Goal: Information Seeking & Learning: Learn about a topic

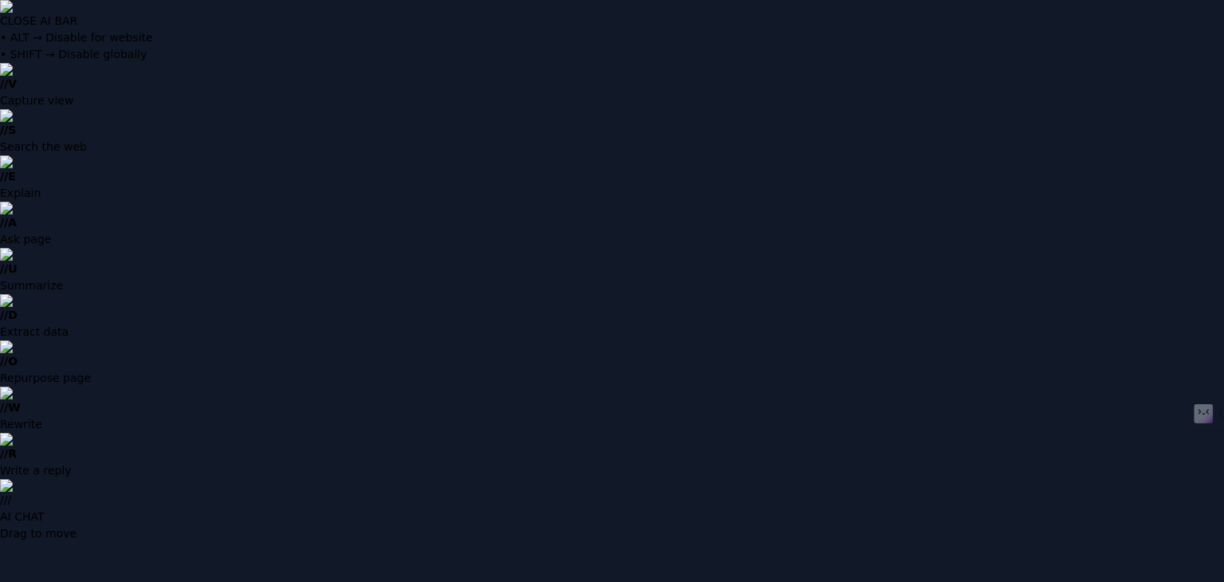
type input "**********"
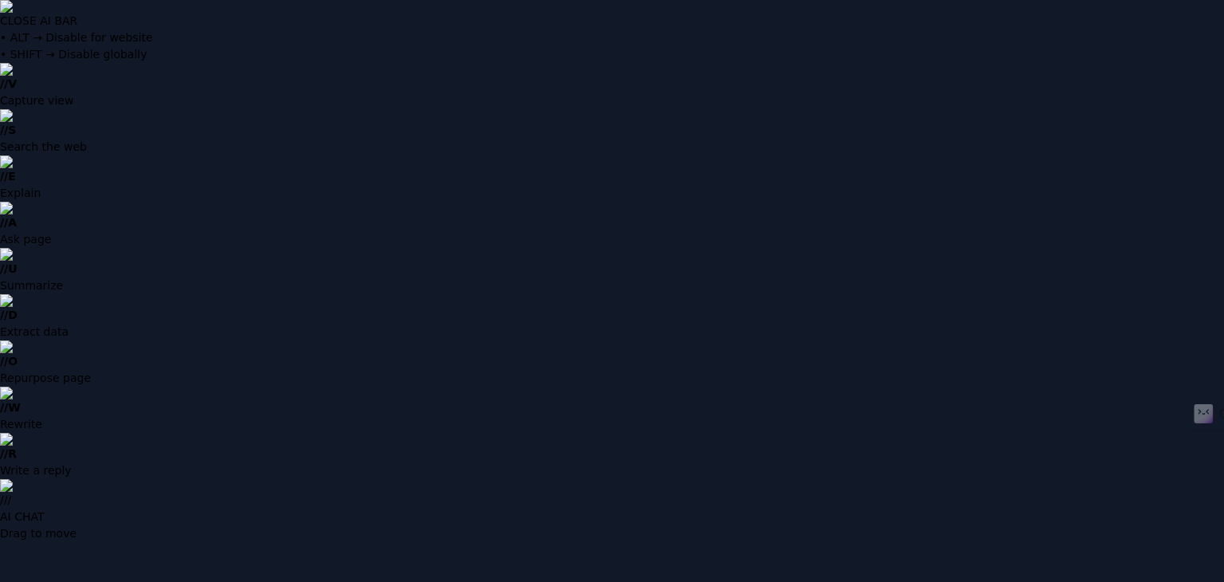
click at [1210, 13] on img at bounding box center [612, 6] width 1224 height 13
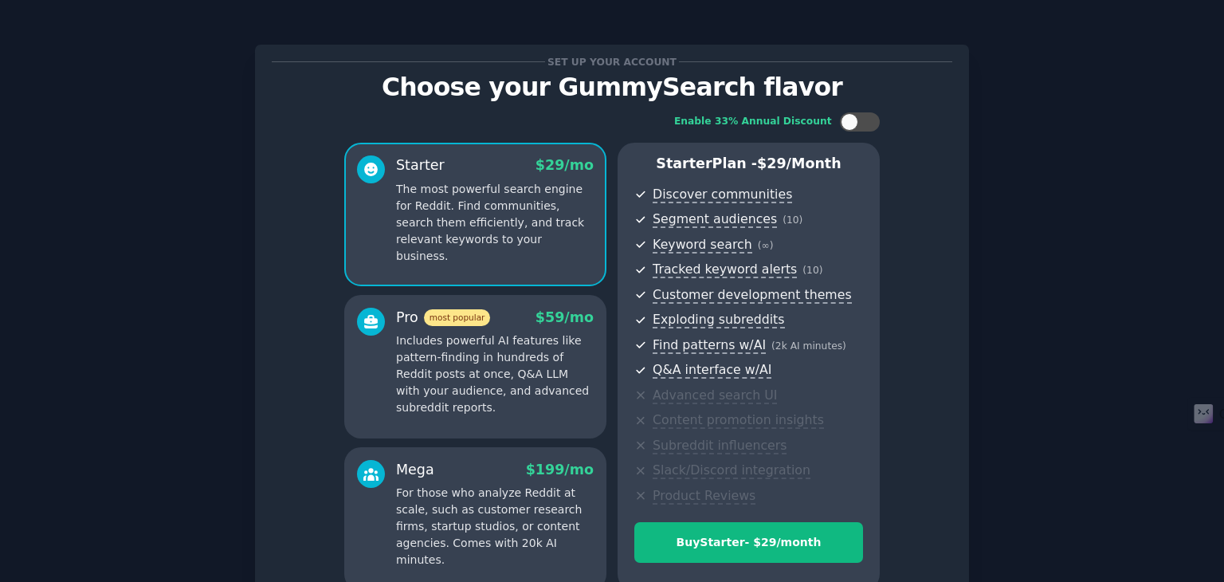
drag, startPoint x: 1223, startPoint y: 131, endPoint x: 1223, endPoint y: 206, distance: 74.1
click at [1223, 206] on div at bounding box center [1223, 291] width 1 height 582
drag, startPoint x: 1223, startPoint y: 241, endPoint x: 1219, endPoint y: 288, distance: 48.0
click at [1219, 288] on html "Set up your account Choose your GummySearch flavor Enable 33% Annual Discount S…" at bounding box center [612, 291] width 1224 height 582
click at [1223, 491] on div at bounding box center [1223, 291] width 1 height 582
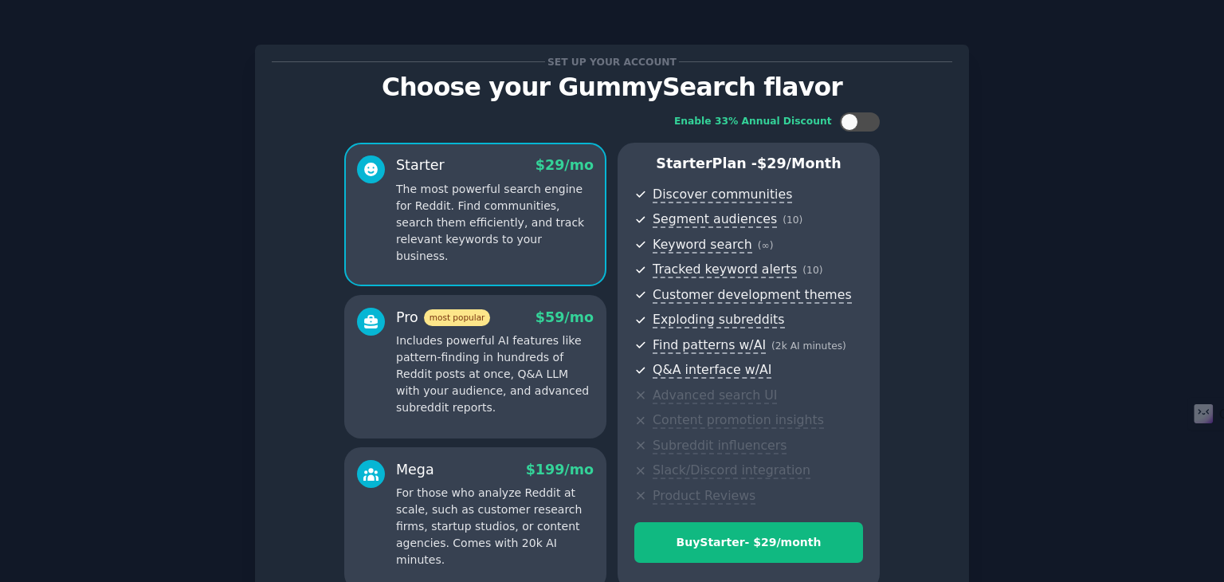
click at [1223, 491] on div at bounding box center [1223, 291] width 1 height 582
drag, startPoint x: 1223, startPoint y: 491, endPoint x: 1221, endPoint y: 449, distance: 41.5
click at [1221, 449] on html "Set up your account Choose your GummySearch flavor Enable 33% Annual Discount S…" at bounding box center [612, 291] width 1224 height 582
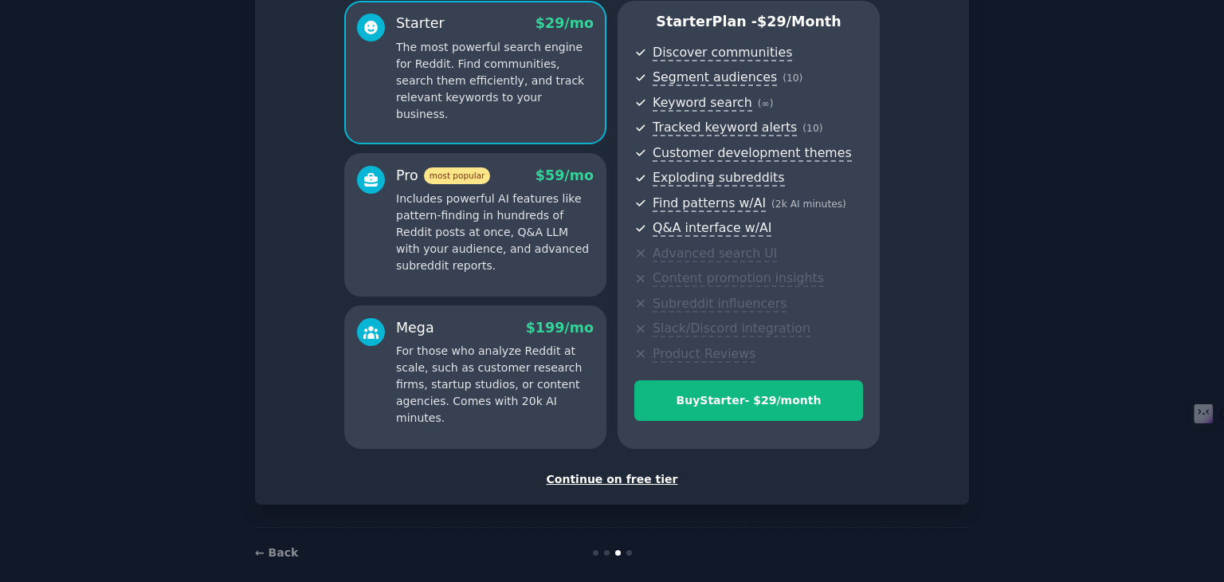
scroll to position [159, 0]
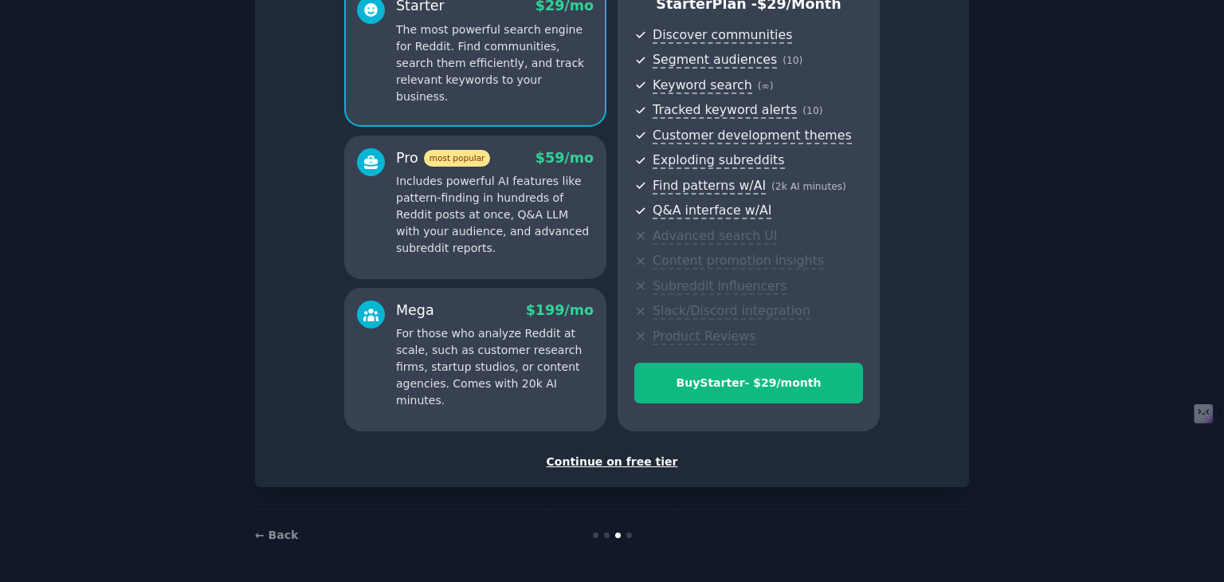
click at [646, 459] on div "Continue on free tier" at bounding box center [612, 461] width 680 height 17
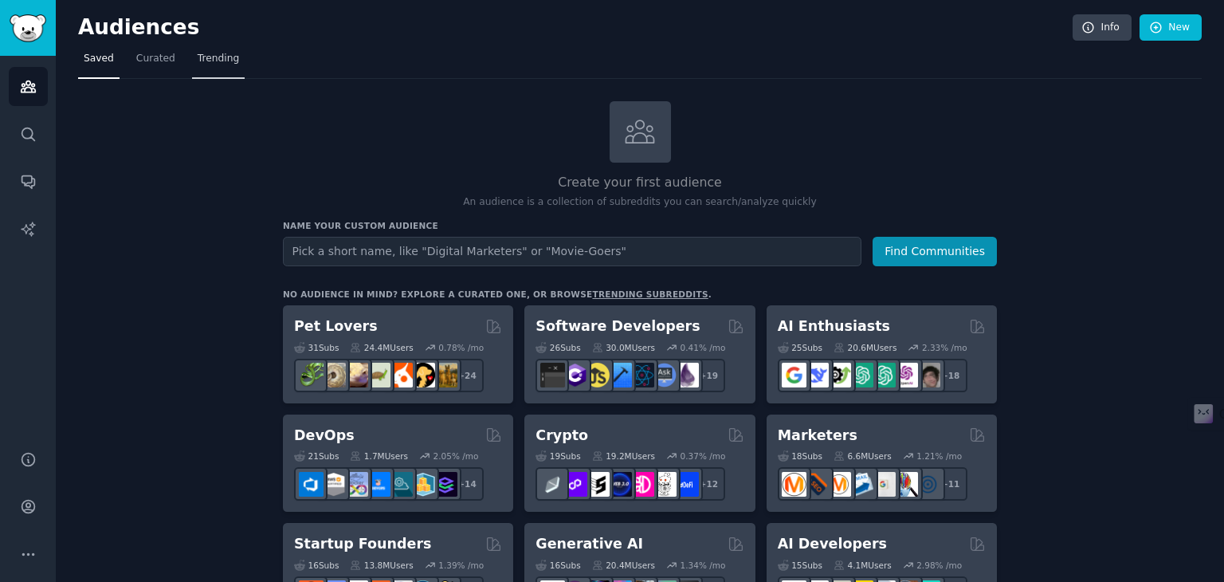
click at [208, 63] on span "Trending" at bounding box center [218, 59] width 41 height 14
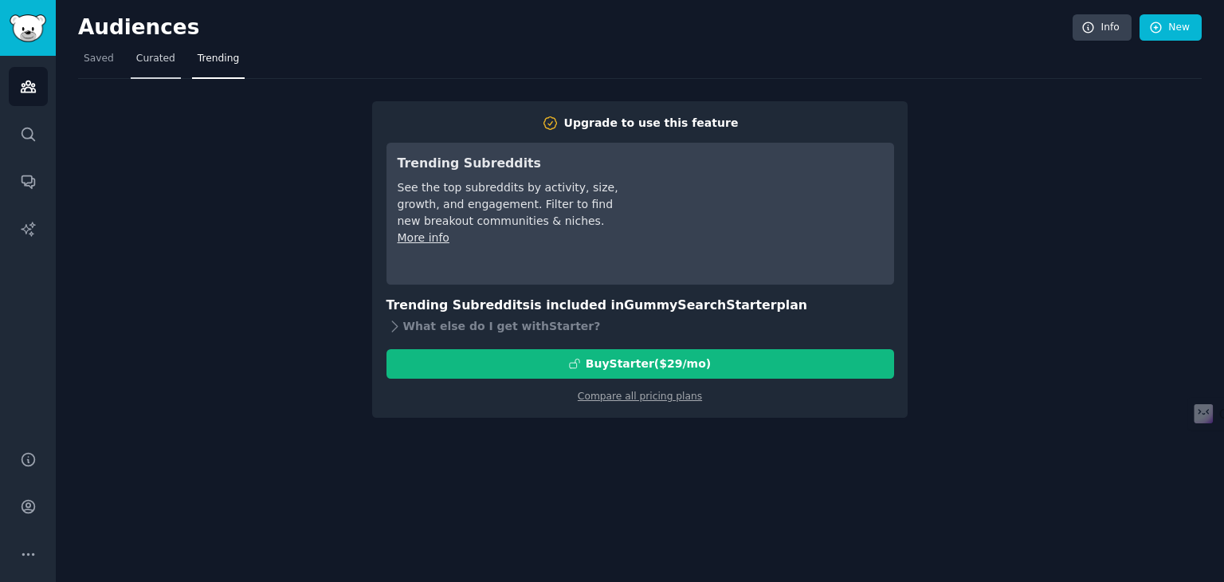
click at [151, 59] on span "Curated" at bounding box center [155, 59] width 39 height 14
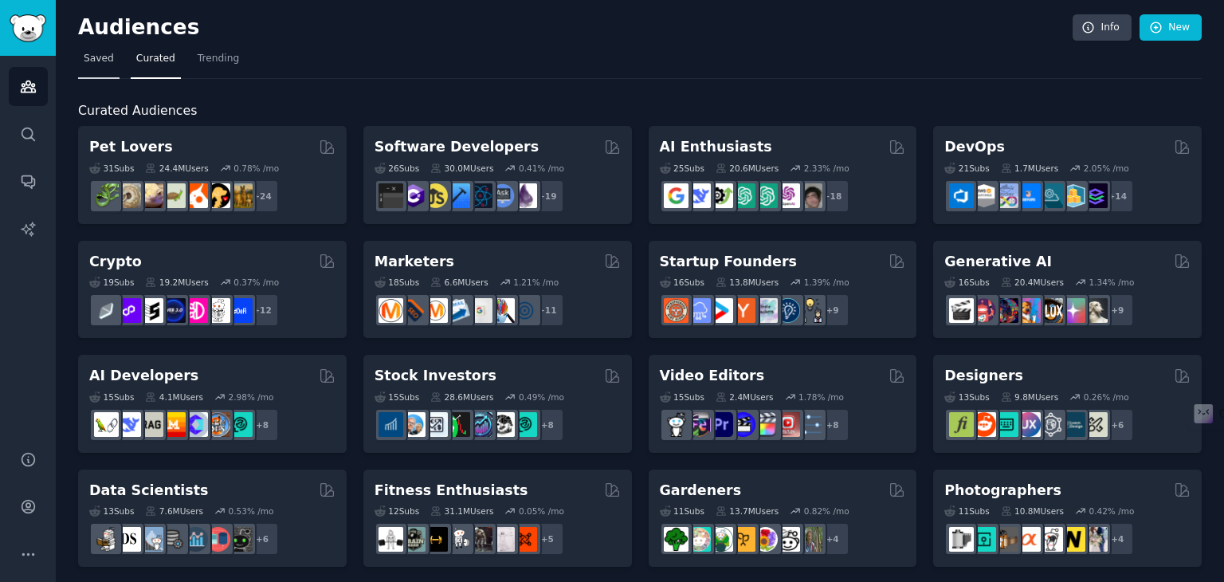
click at [91, 65] on span "Saved" at bounding box center [99, 59] width 30 height 14
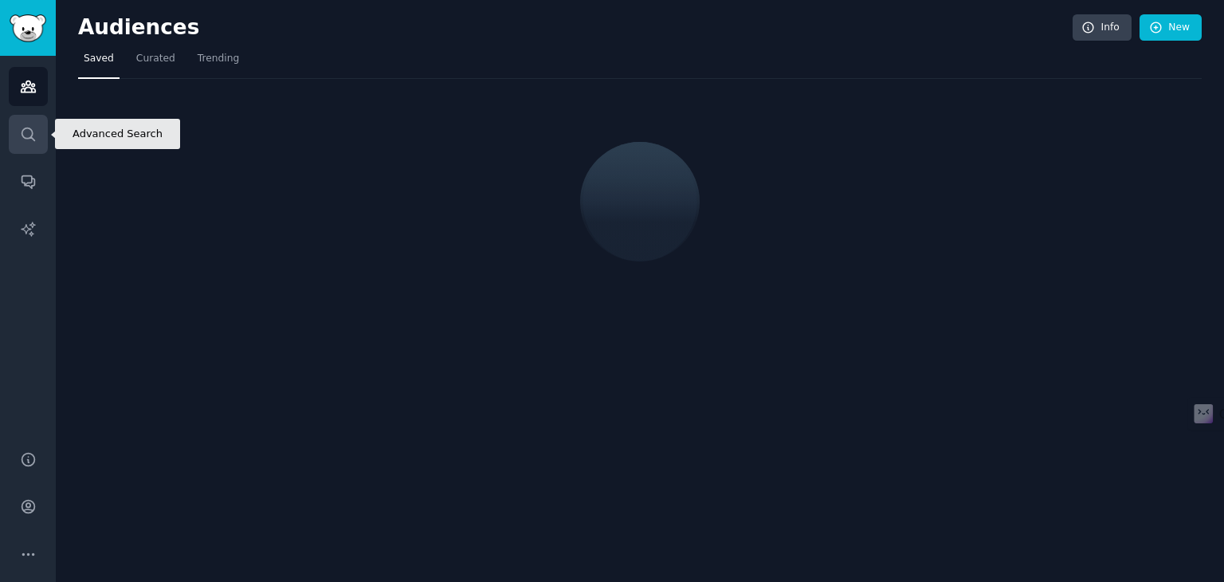
click at [24, 129] on icon "Sidebar" at bounding box center [28, 134] width 17 height 17
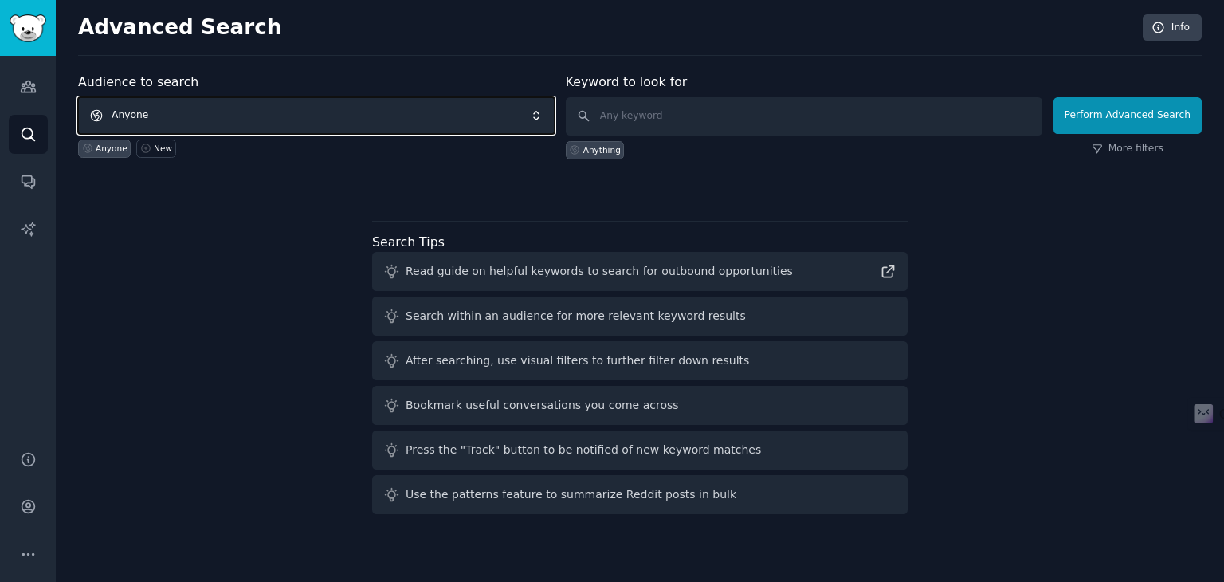
click at [176, 110] on span "Anyone" at bounding box center [316, 115] width 476 height 37
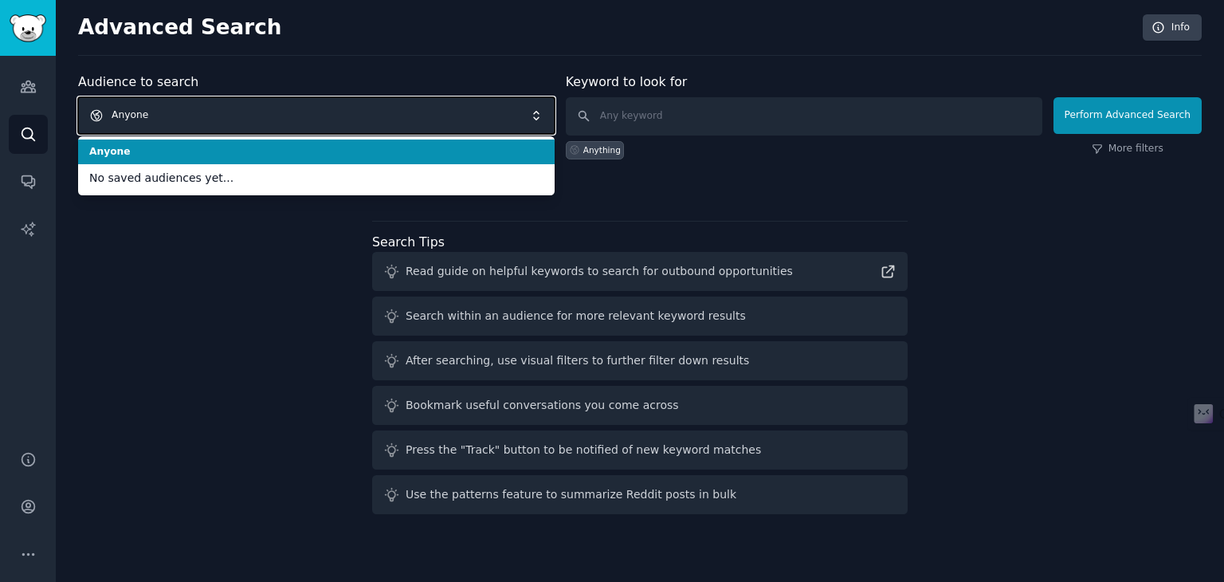
click at [176, 110] on span "Anyone" at bounding box center [316, 115] width 476 height 37
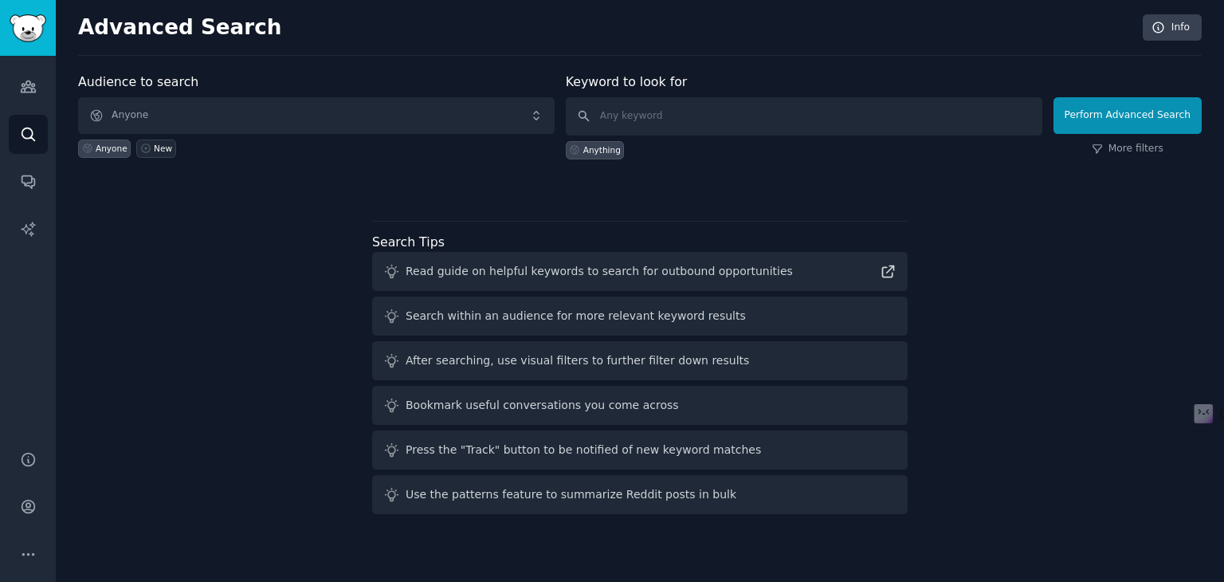
click at [154, 147] on div "New" at bounding box center [163, 148] width 18 height 11
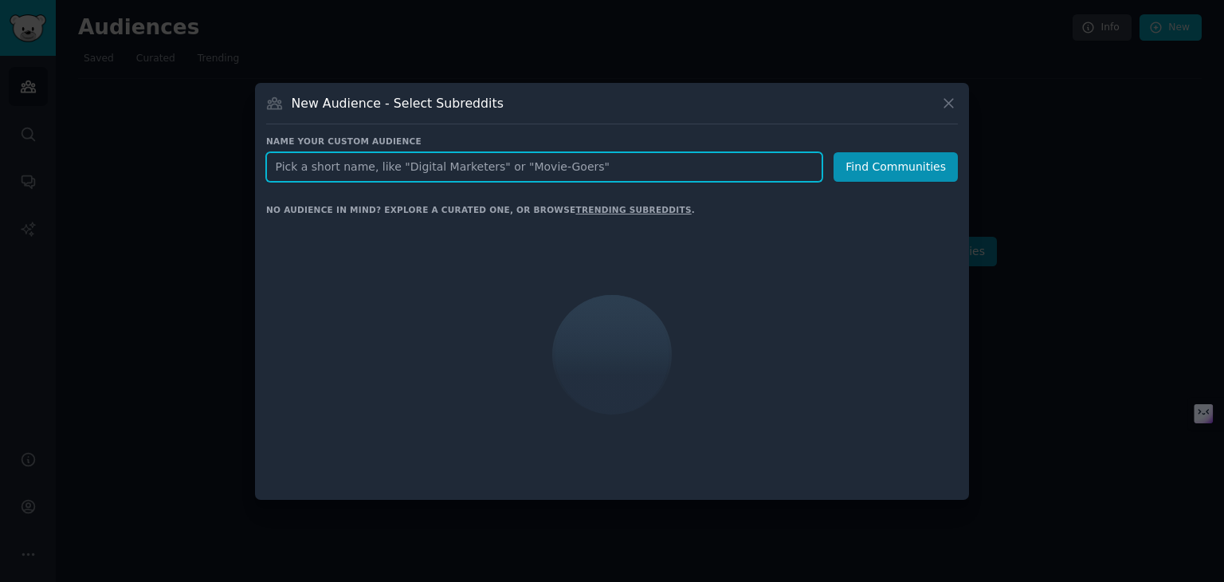
click at [331, 165] on input "text" at bounding box center [544, 166] width 556 height 29
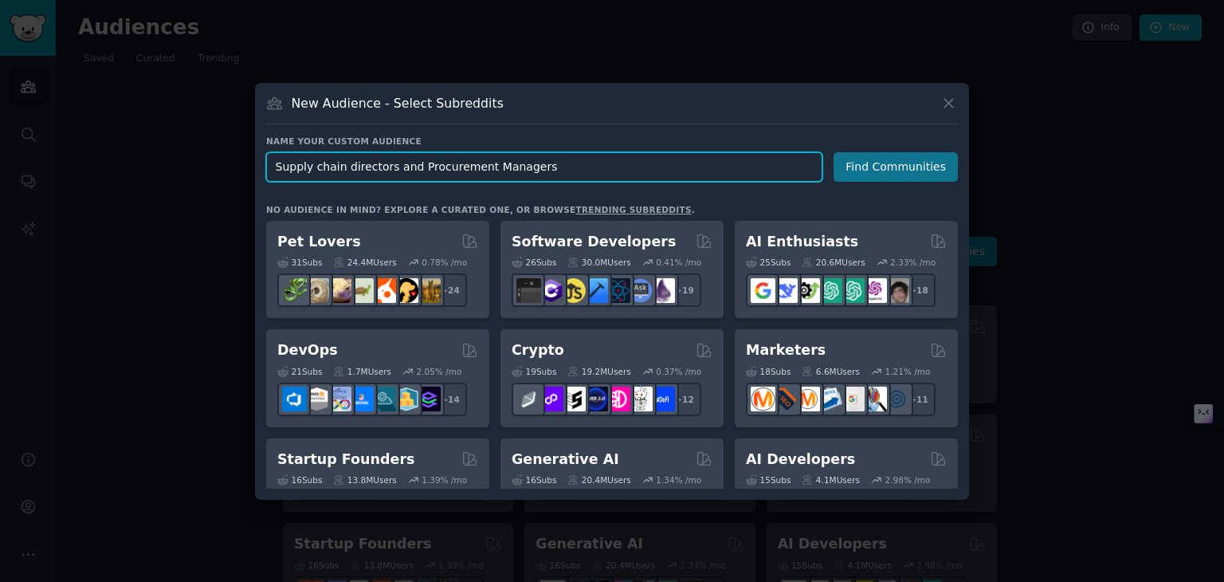
type input "Supply chain directors and Procurement Managers"
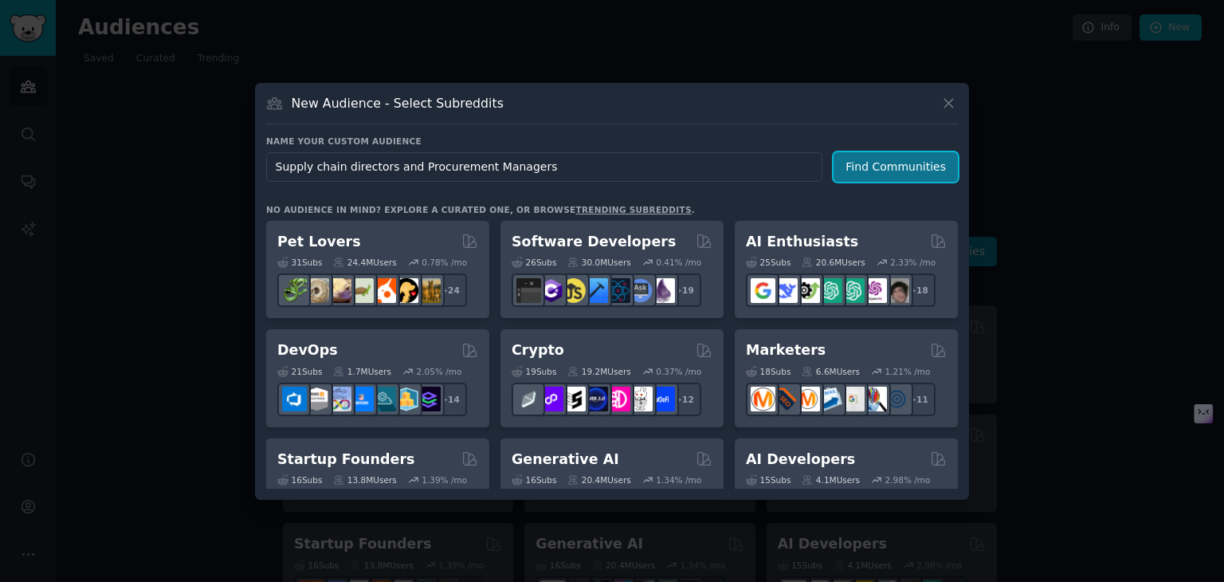
click at [872, 157] on button "Find Communities" at bounding box center [895, 166] width 124 height 29
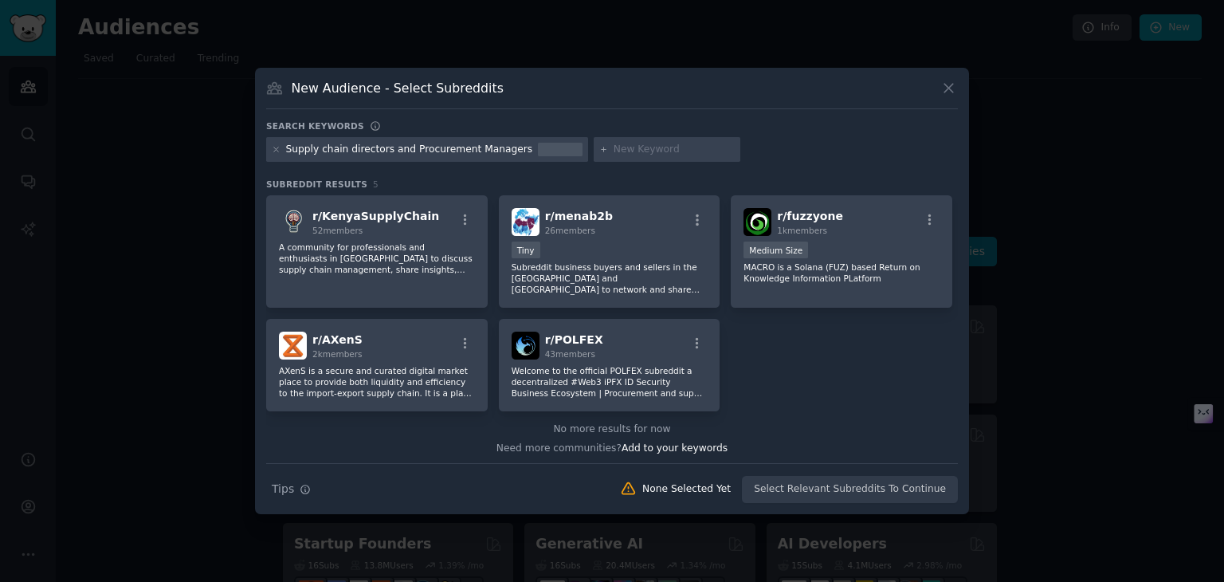
click at [501, 150] on div "Supply chain directors and Procurement Managers" at bounding box center [409, 150] width 247 height 14
click at [501, 151] on div "Supply chain directors and Procurement Managers" at bounding box center [409, 150] width 247 height 14
click at [619, 157] on div at bounding box center [667, 149] width 147 height 25
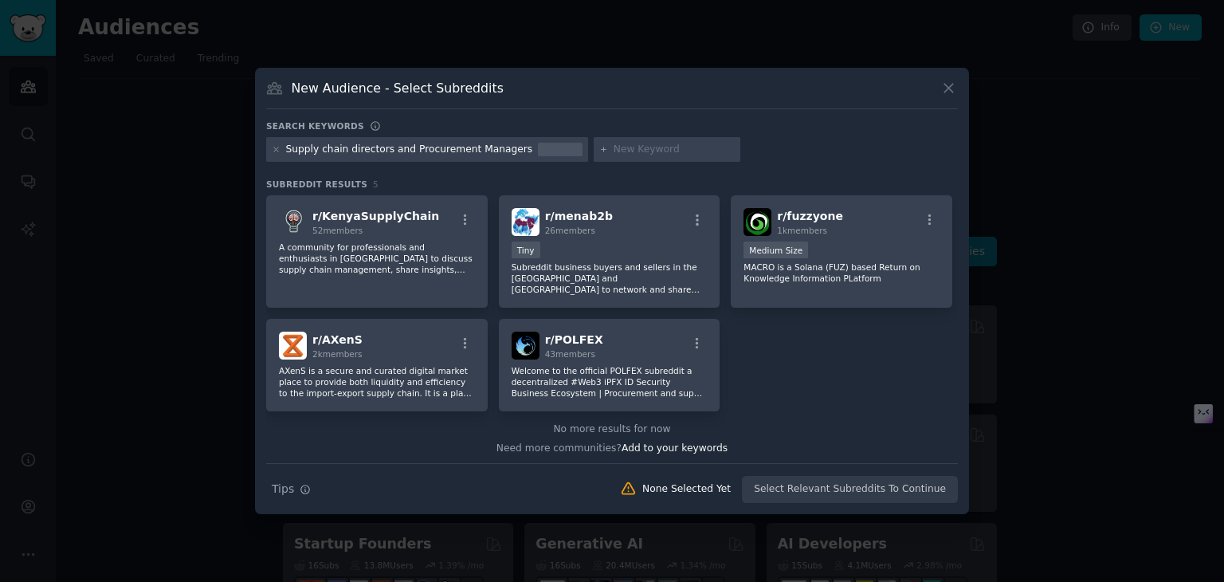
click at [599, 148] on icon at bounding box center [603, 149] width 9 height 9
click at [955, 90] on icon at bounding box center [948, 88] width 17 height 17
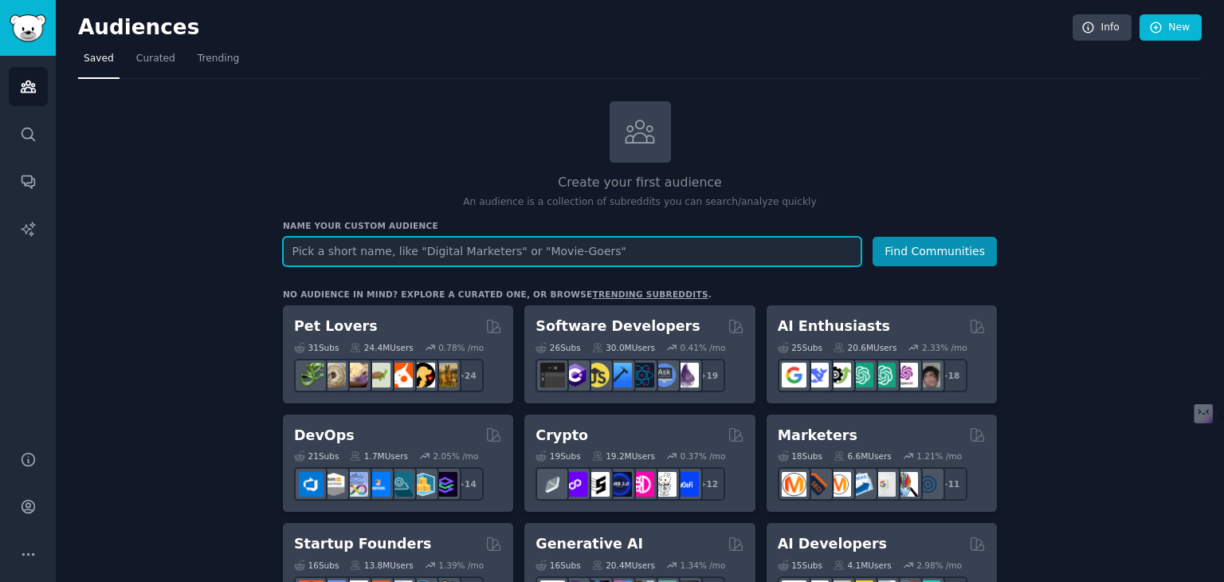
click at [566, 262] on input "text" at bounding box center [572, 251] width 578 height 29
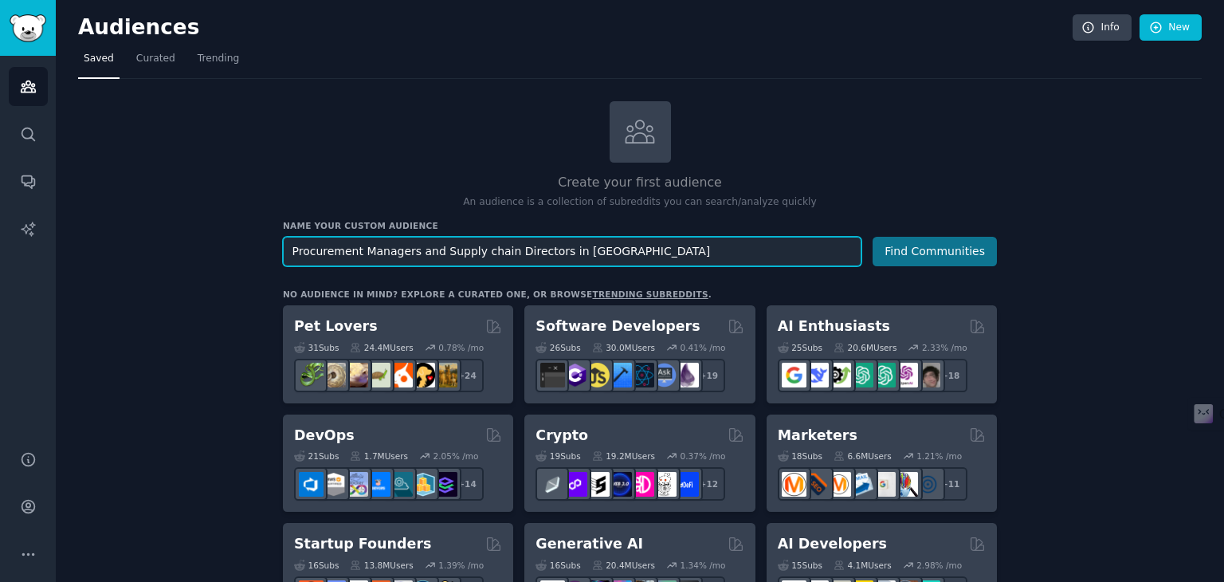
type input "Procurement Managers and Supply chain Directors in [GEOGRAPHIC_DATA]"
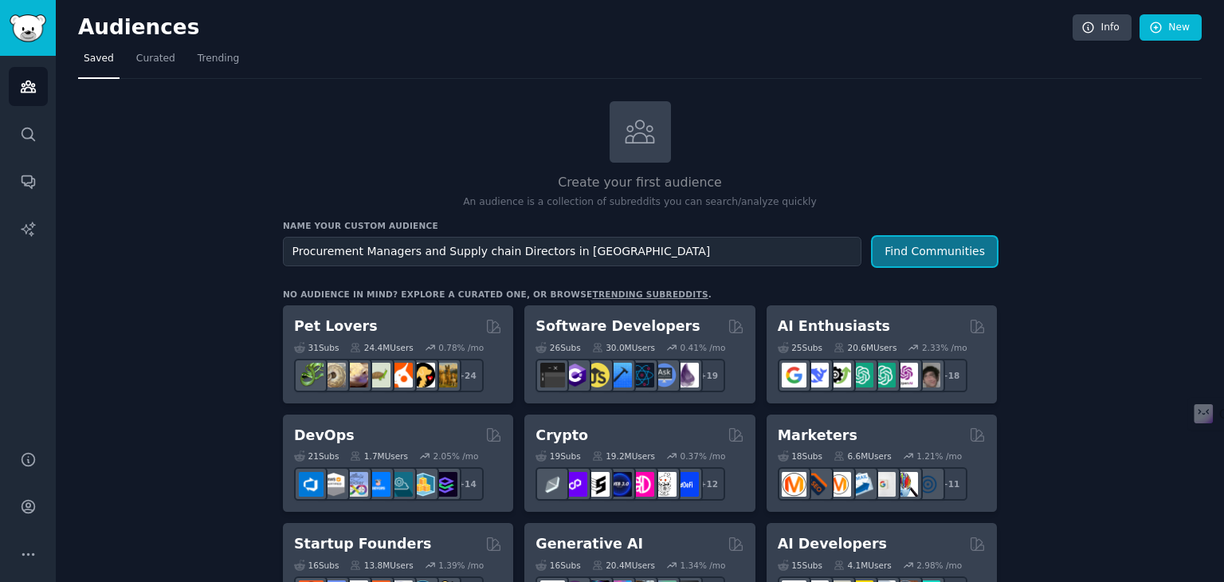
click at [954, 241] on button "Find Communities" at bounding box center [934, 251] width 124 height 29
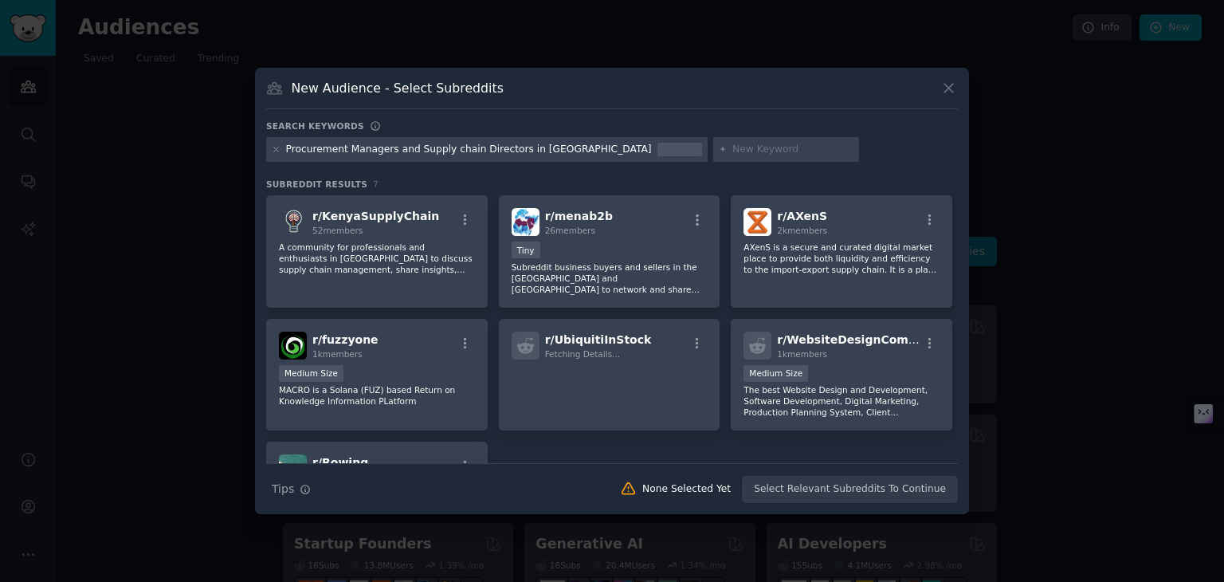
click at [732, 151] on input "text" at bounding box center [792, 150] width 121 height 14
type input "Desiccants"
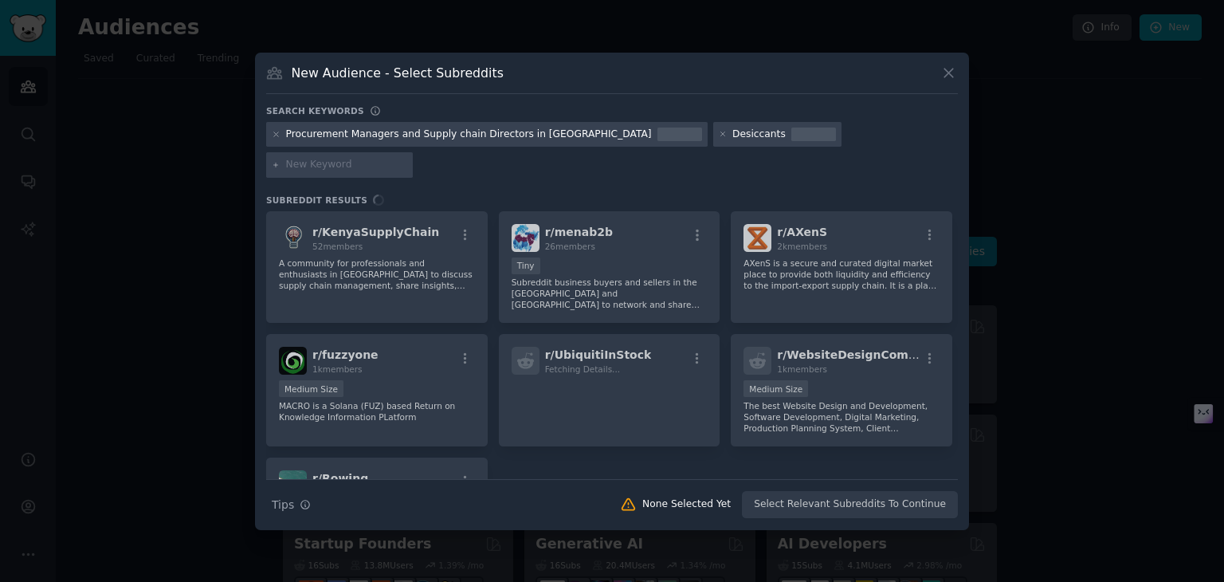
click at [732, 142] on div "Desiccants" at bounding box center [758, 134] width 53 height 14
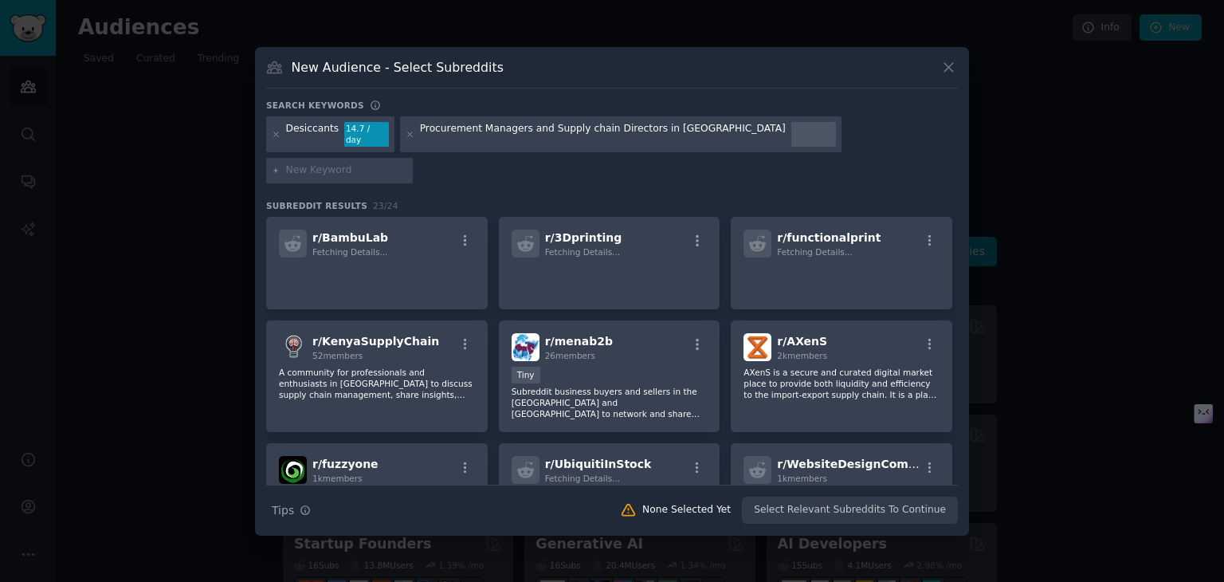
click at [407, 163] on input "text" at bounding box center [346, 170] width 121 height 14
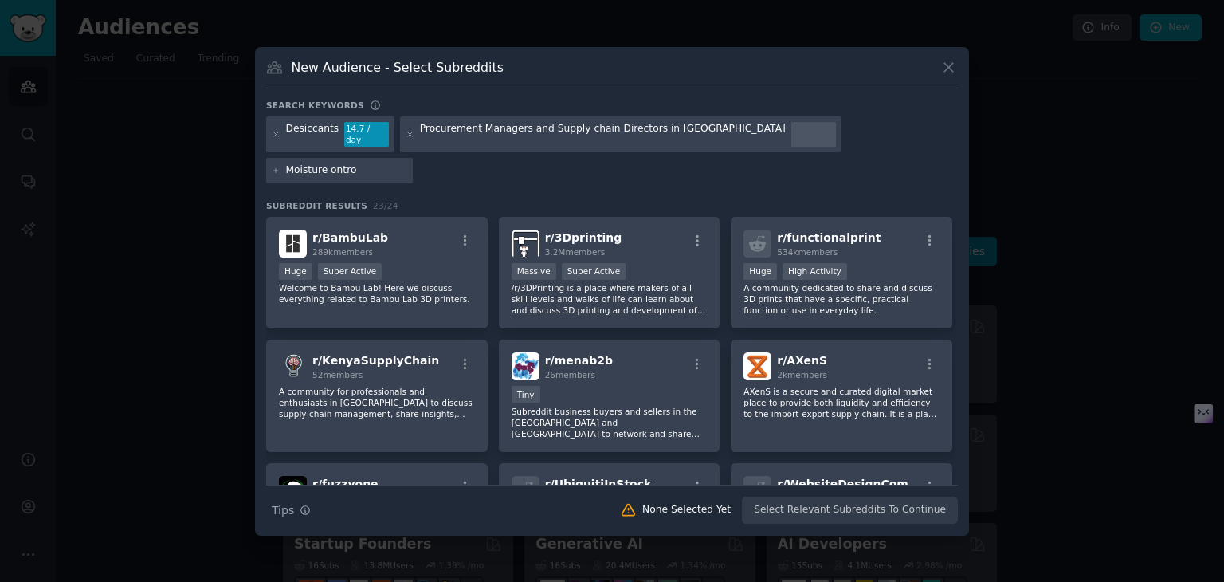
type input "Moisture ontrol"
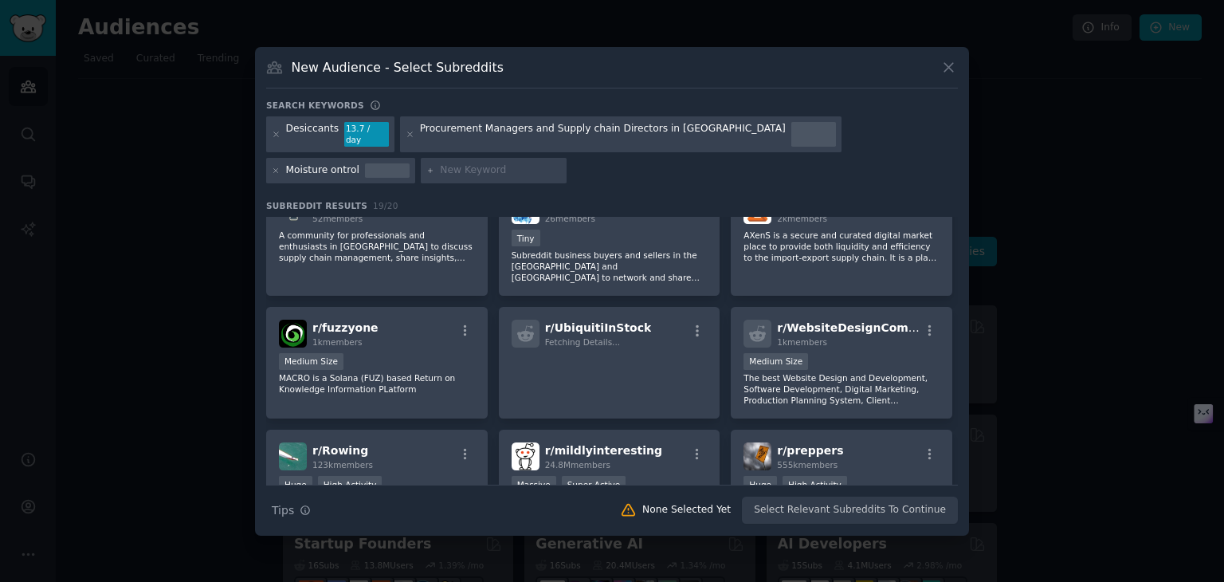
scroll to position [218, 0]
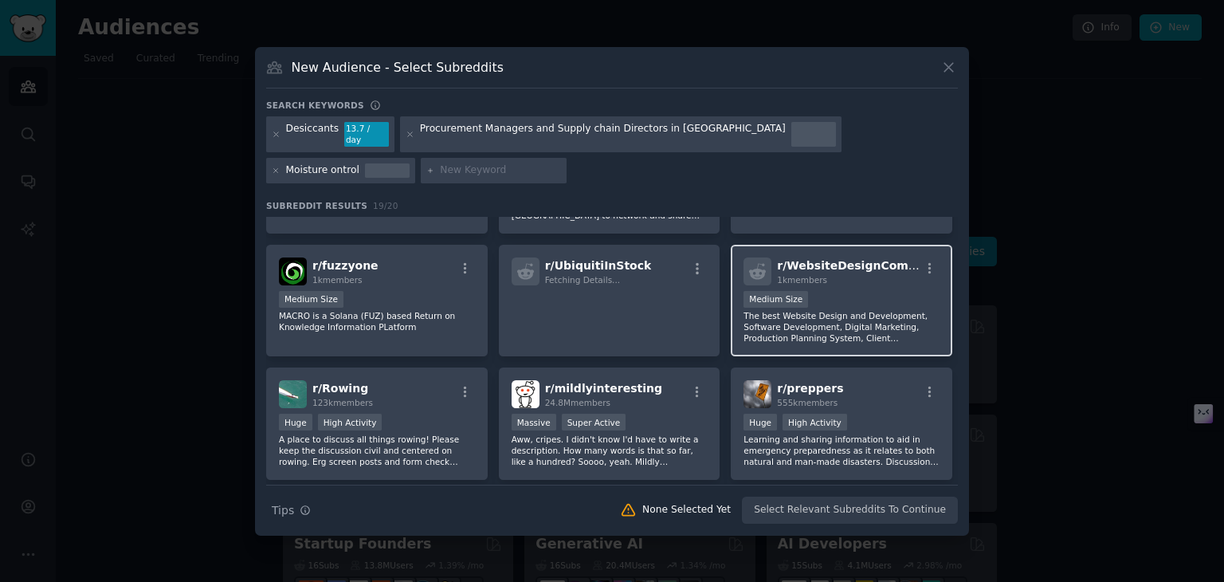
click at [934, 342] on div "r/ WebsiteDesignCompany 1k members Medium Size The best Website Design and Deve…" at bounding box center [842, 301] width 222 height 112
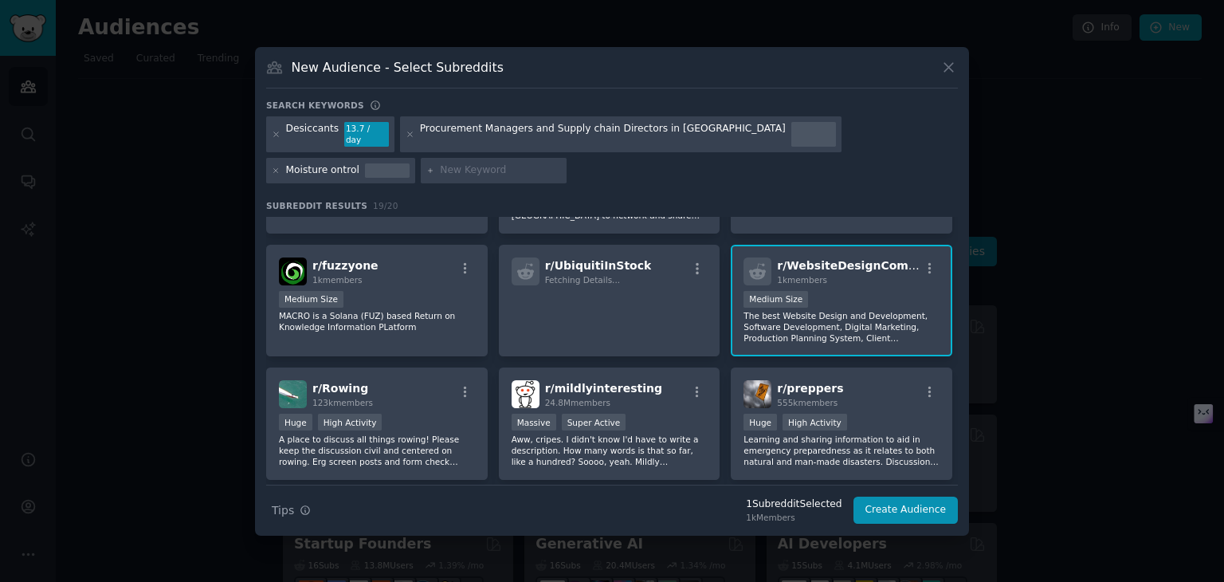
click at [935, 342] on div "r/ WebsiteDesignCompany 1k members Medium Size The best Website Design and Deve…" at bounding box center [842, 301] width 222 height 112
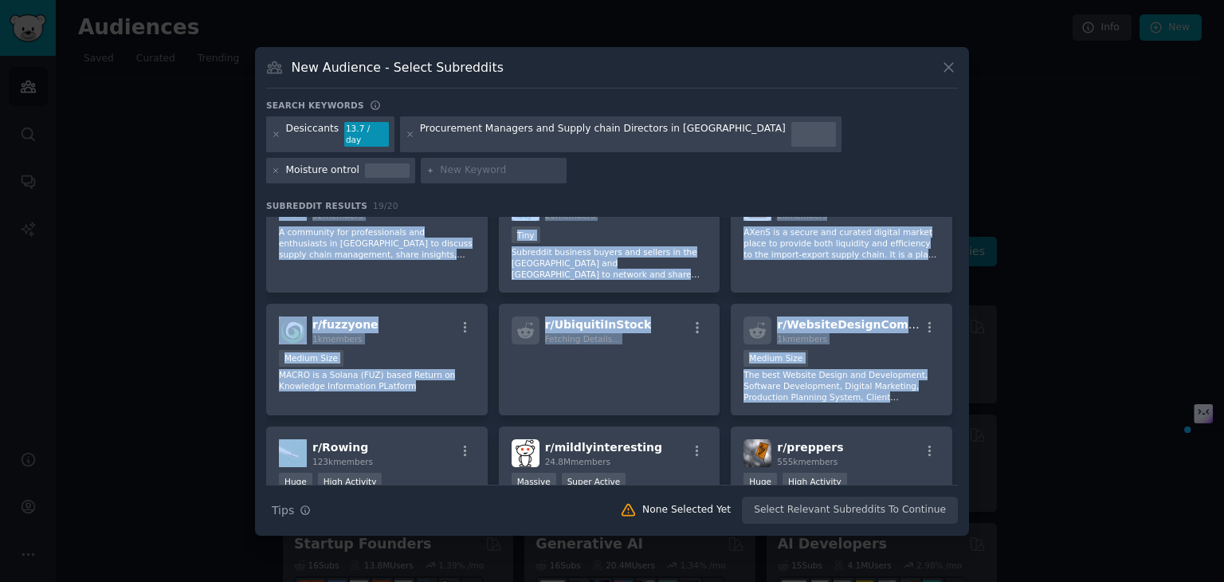
scroll to position [0, 0]
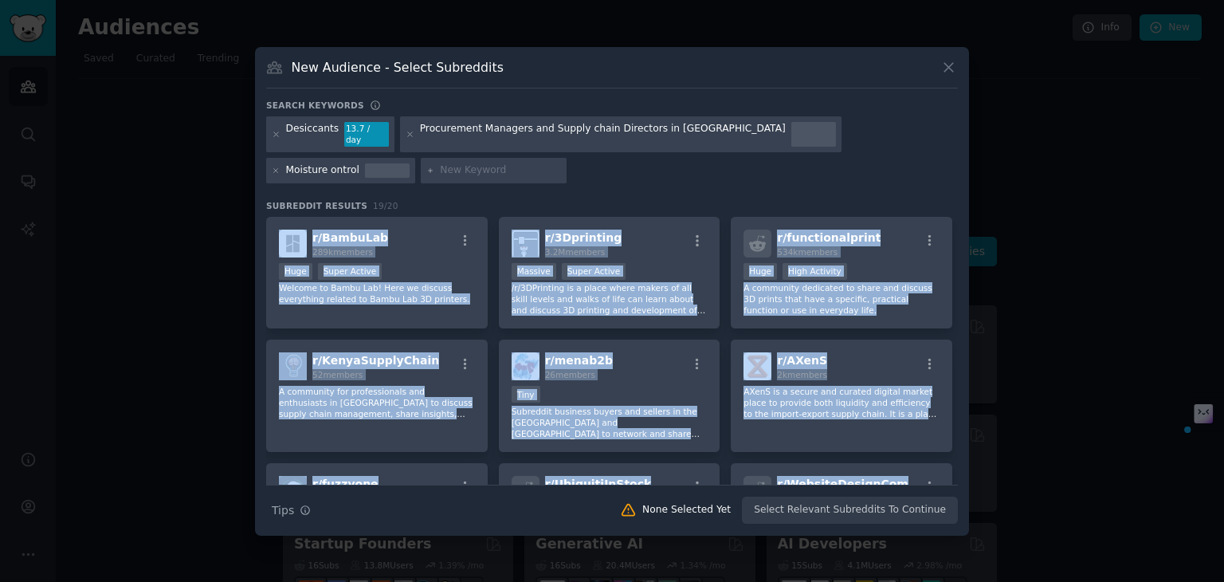
drag, startPoint x: 935, startPoint y: 342, endPoint x: 927, endPoint y: 181, distance: 161.1
click at [927, 181] on div "Search keywords Desiccants 13.7 / day Procurement Managers and Supply chain Dir…" at bounding box center [612, 312] width 692 height 425
click at [927, 181] on div "Desiccants 13.7 / day Procurement Managers and Supply chain Directors in [GEOGR…" at bounding box center [612, 152] width 692 height 73
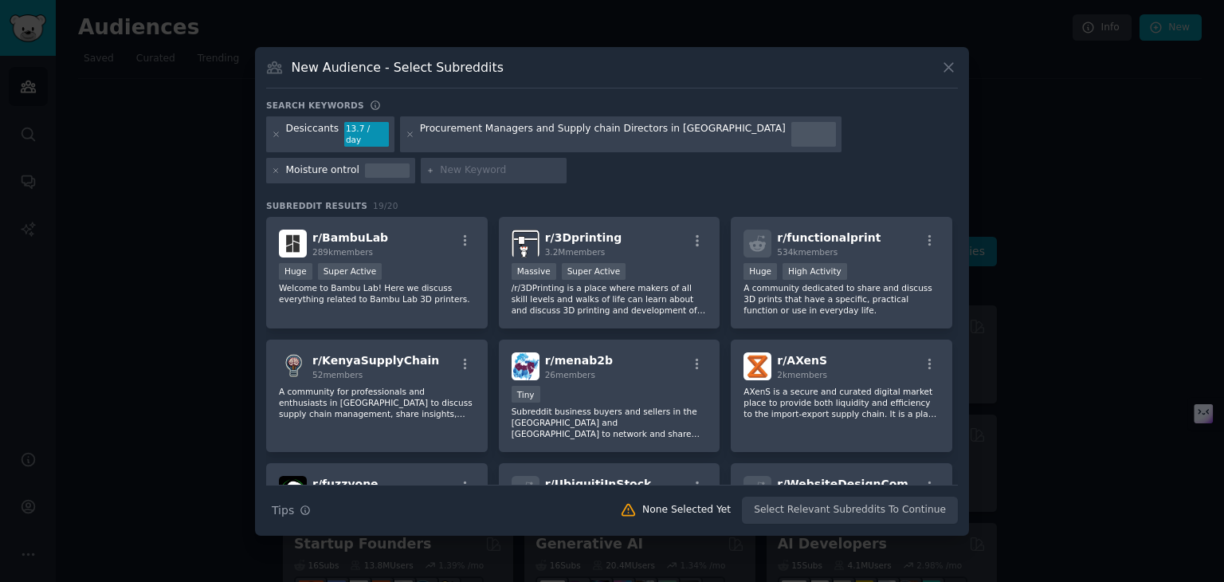
click at [421, 172] on div at bounding box center [494, 170] width 147 height 25
click at [440, 163] on input "text" at bounding box center [500, 170] width 121 height 14
type input "Supply chain"
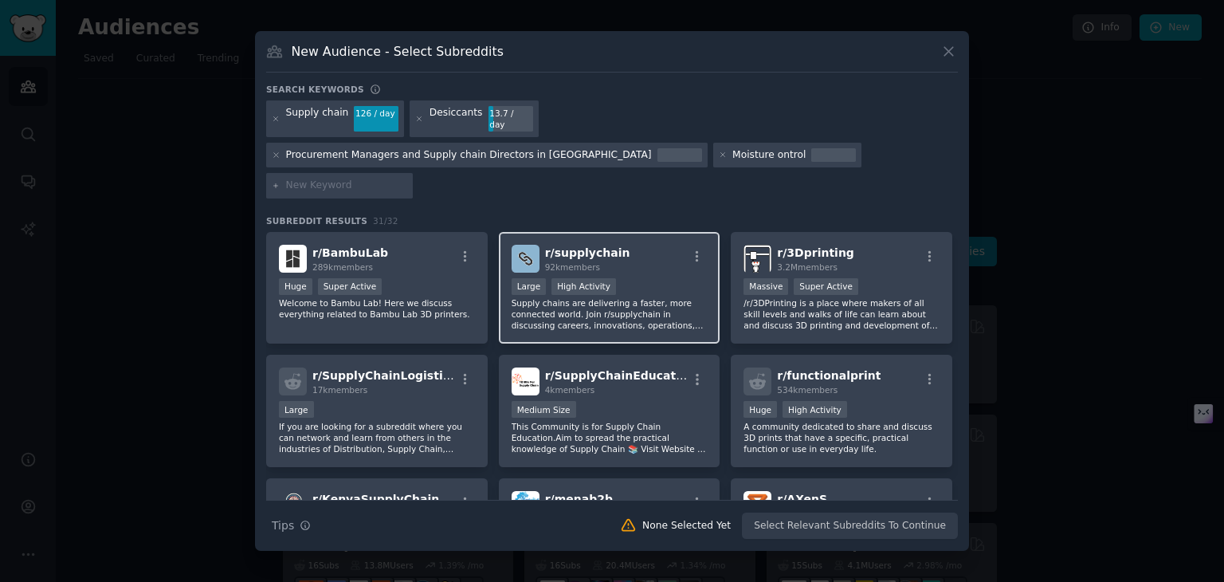
click at [629, 253] on div "r/ supplychain 92k members Large High Activity Supply chains are delivering a f…" at bounding box center [610, 288] width 222 height 112
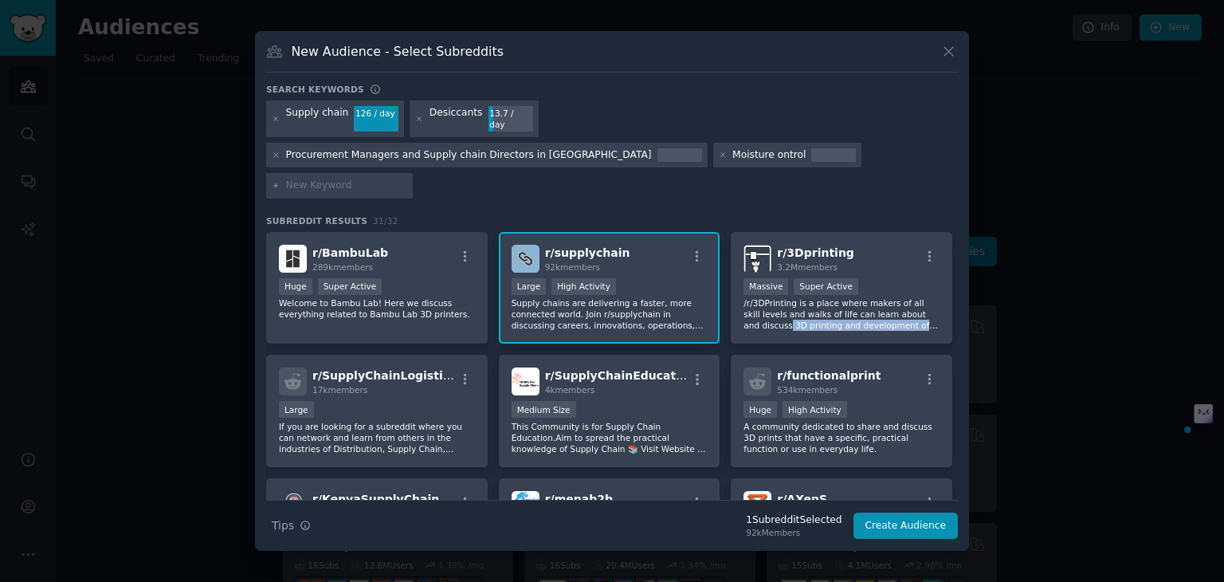
drag, startPoint x: 958, startPoint y: 294, endPoint x: 956, endPoint y: 313, distance: 19.2
click at [956, 312] on div "New Audience - Select Subreddits Search keywords Supply chain 126 / day Desicca…" at bounding box center [612, 291] width 714 height 520
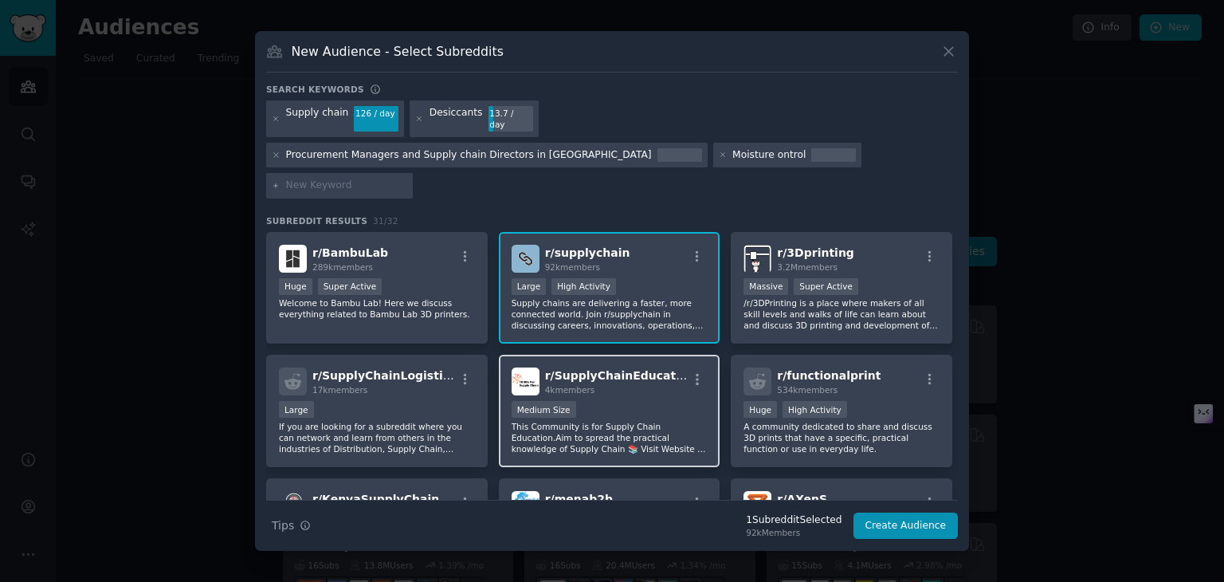
click at [678, 370] on div "r/ SupplyChainEducation 4k members" at bounding box center [610, 381] width 196 height 28
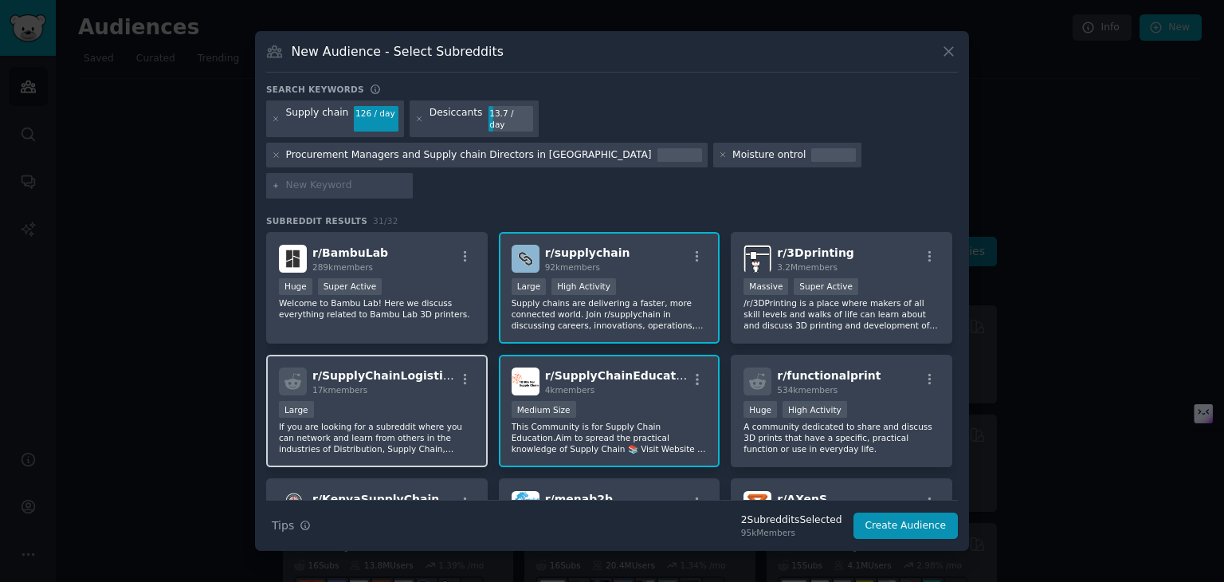
click at [425, 401] on div "Large" at bounding box center [377, 411] width 196 height 20
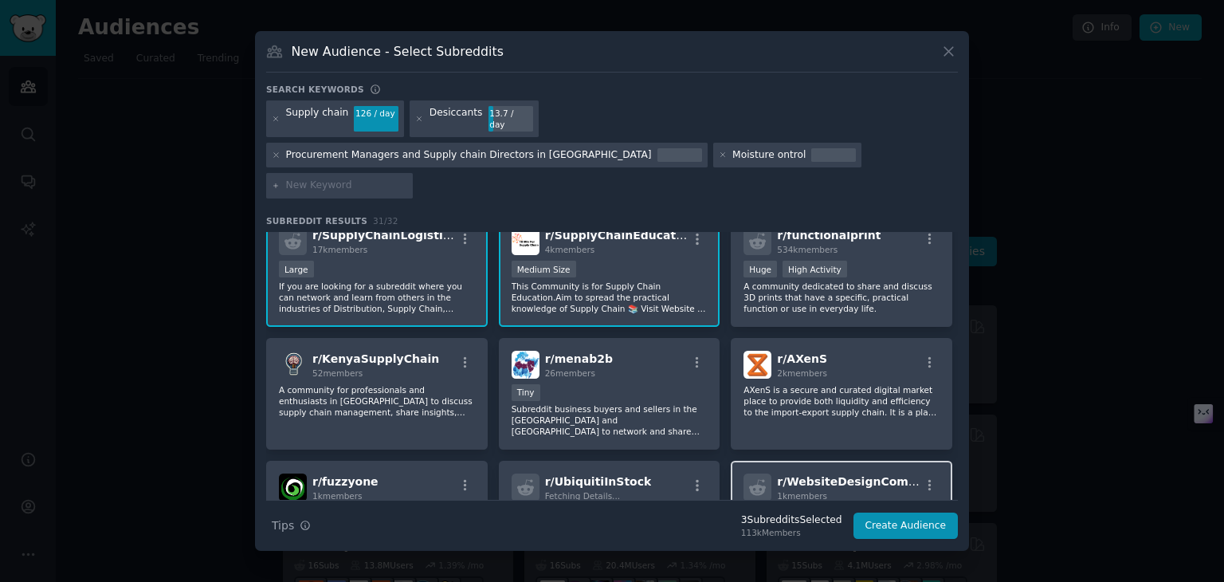
scroll to position [221, 0]
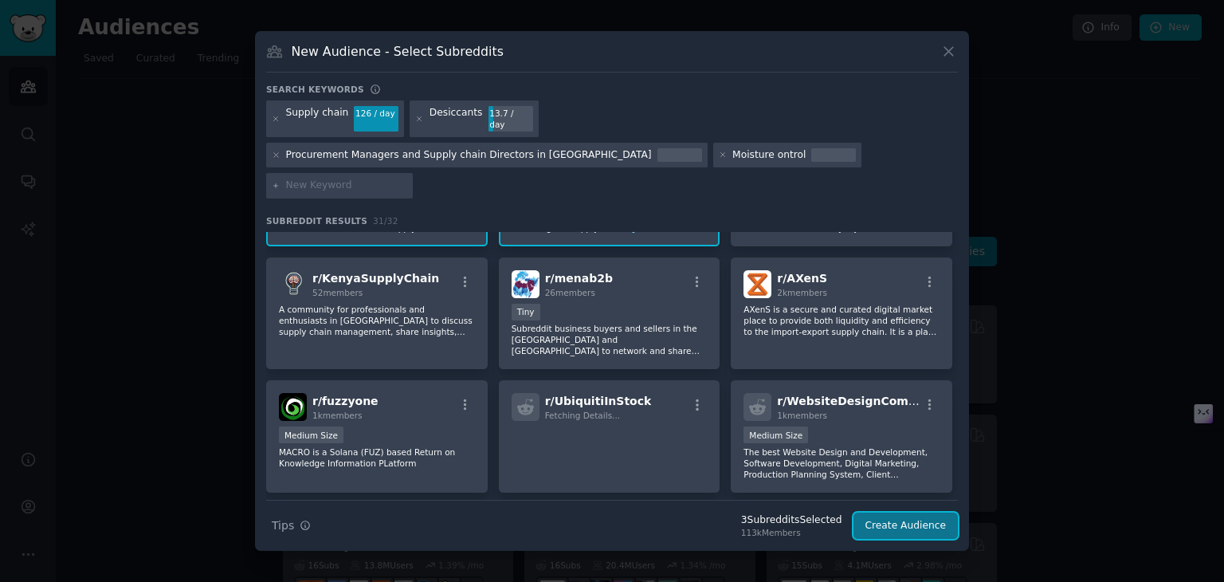
click at [899, 512] on button "Create Audience" at bounding box center [905, 525] width 105 height 27
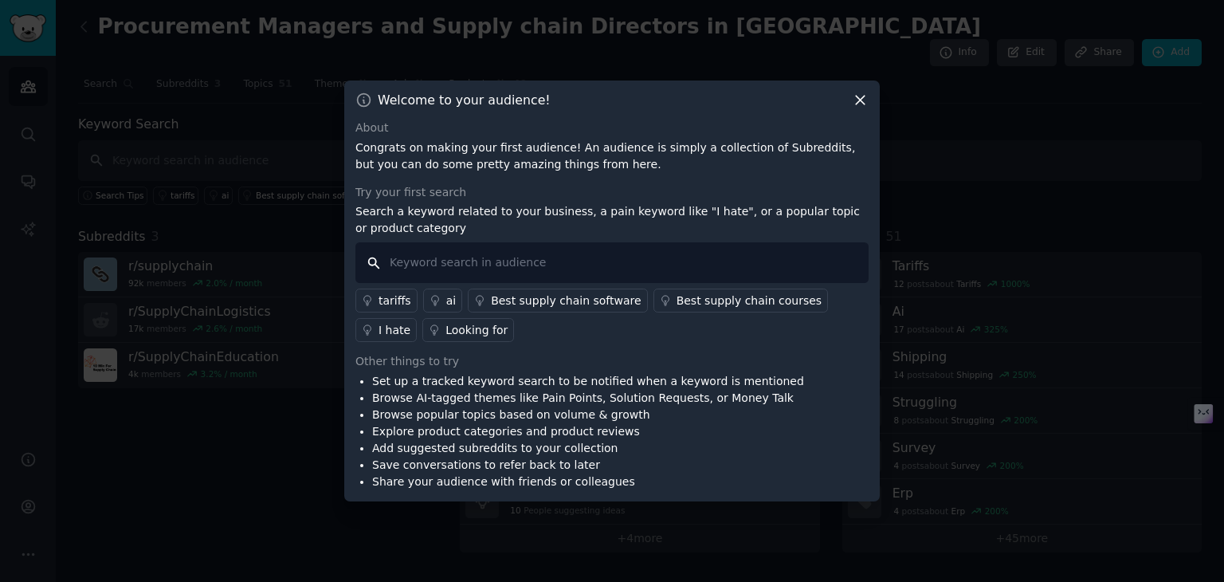
click at [599, 258] on input "text" at bounding box center [611, 262] width 513 height 41
click at [372, 267] on input "I hate High cost desiccant" at bounding box center [611, 262] width 513 height 41
type input "I hate High cost desiccant"
click at [410, 322] on div "I hate" at bounding box center [394, 330] width 32 height 17
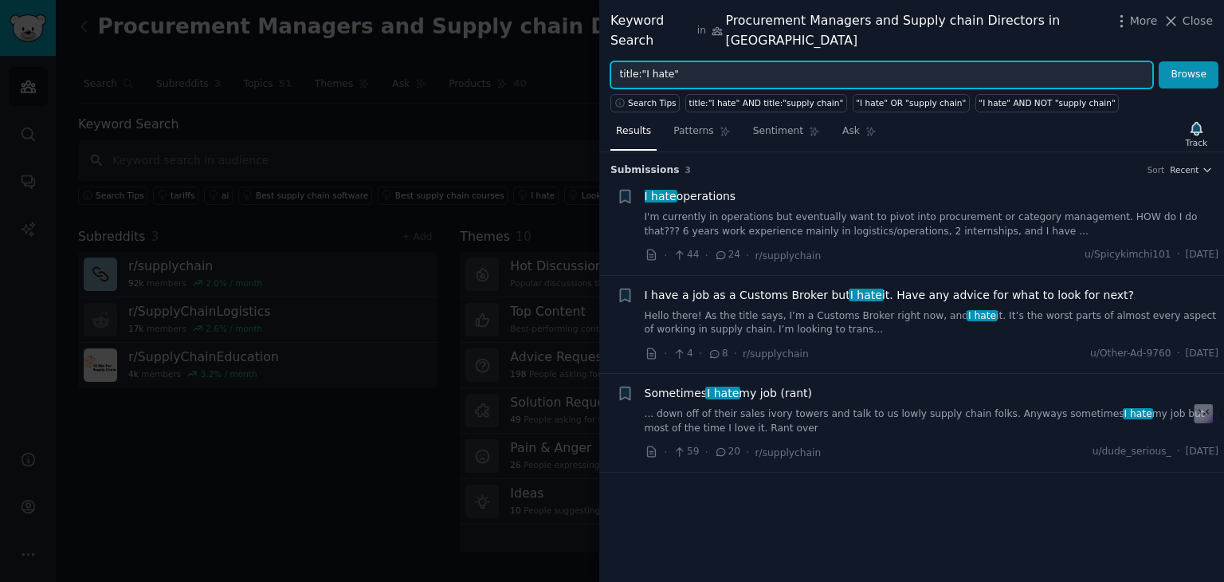
click at [698, 61] on input "title:"I hate"" at bounding box center [881, 74] width 543 height 27
type input "t"
click at [1159, 61] on button "Browse" at bounding box center [1189, 74] width 60 height 27
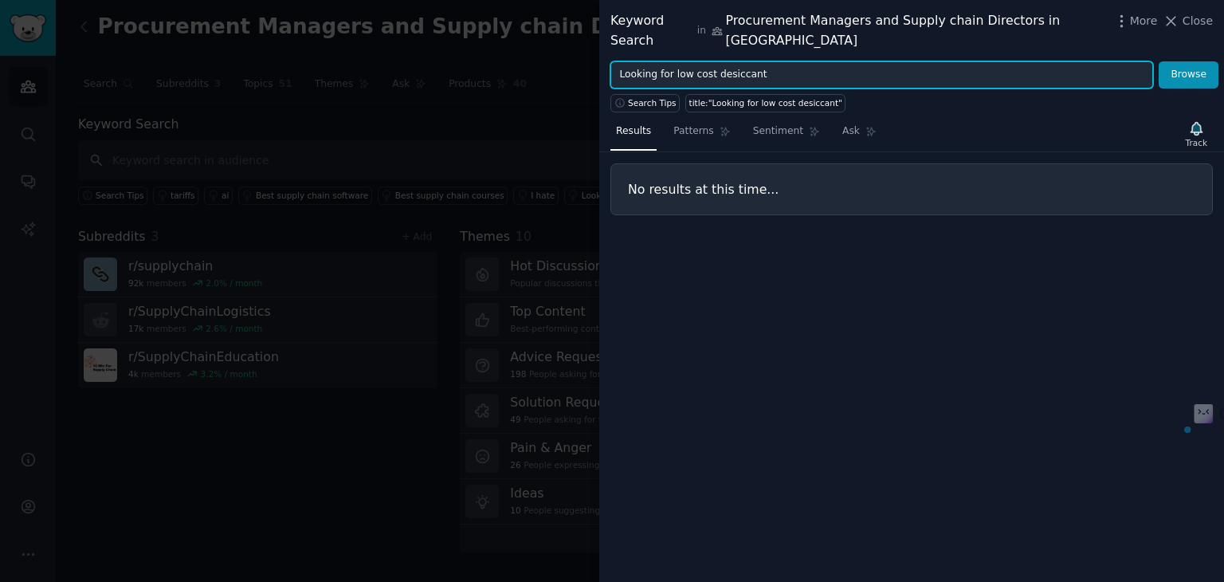
drag, startPoint x: 710, startPoint y: 55, endPoint x: 540, endPoint y: 49, distance: 169.8
click at [540, 49] on div "Keyword Search in Procurement Managers and Supply chain Directors in [GEOGRAPHI…" at bounding box center [612, 291] width 1224 height 582
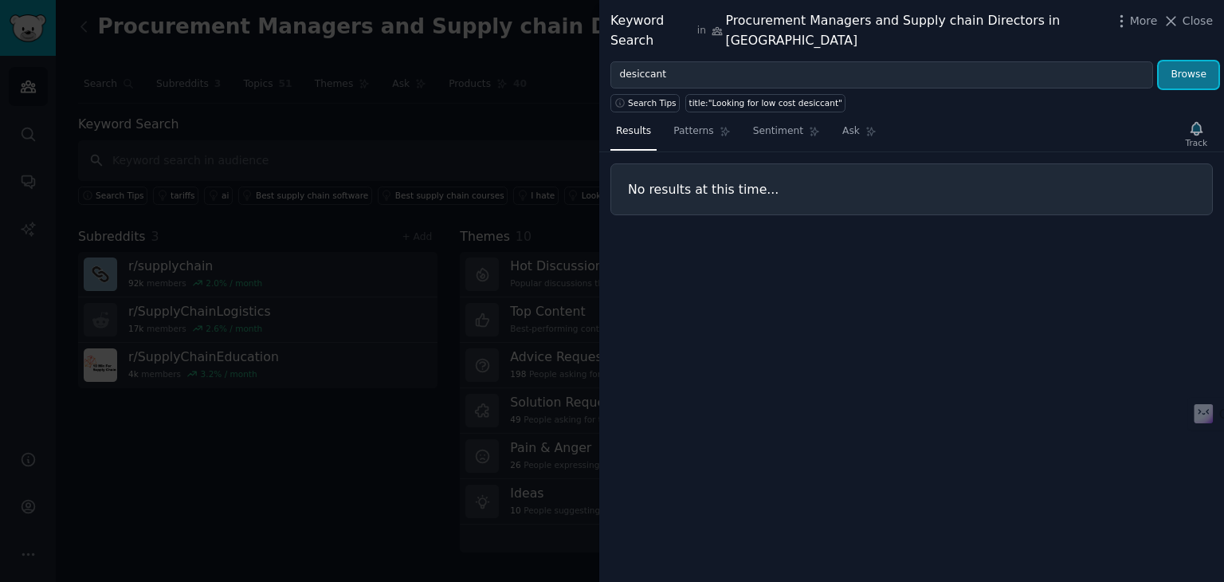
click at [1179, 63] on button "Browse" at bounding box center [1189, 74] width 60 height 27
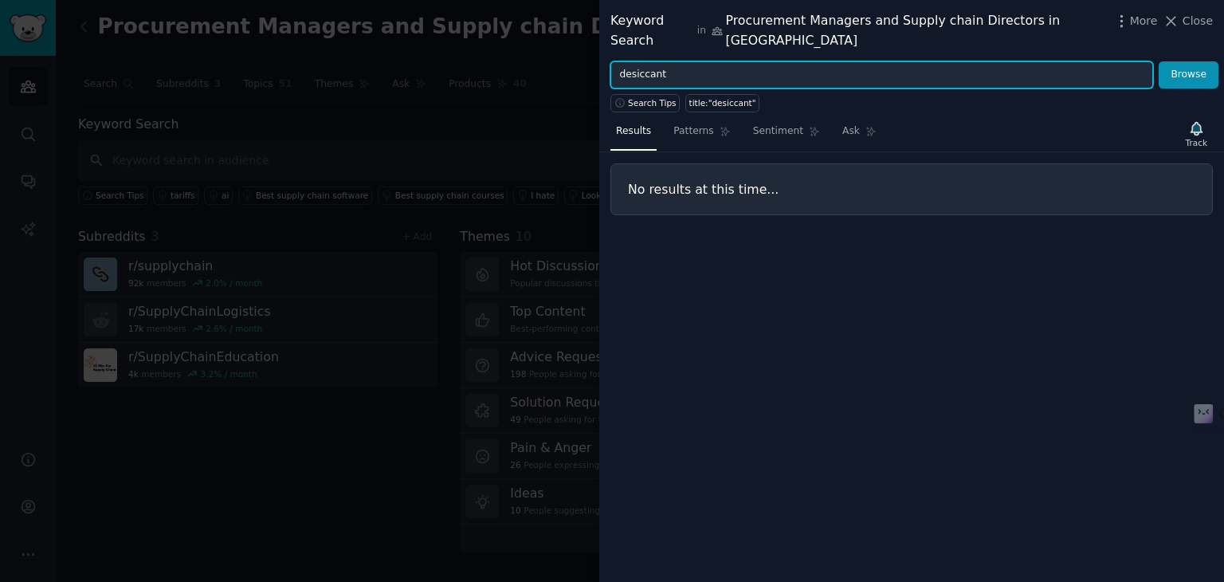
click at [727, 61] on input "desiccant" at bounding box center [881, 74] width 543 height 27
type input "d"
type input "moisture control"
click at [1159, 61] on button "Browse" at bounding box center [1189, 74] width 60 height 27
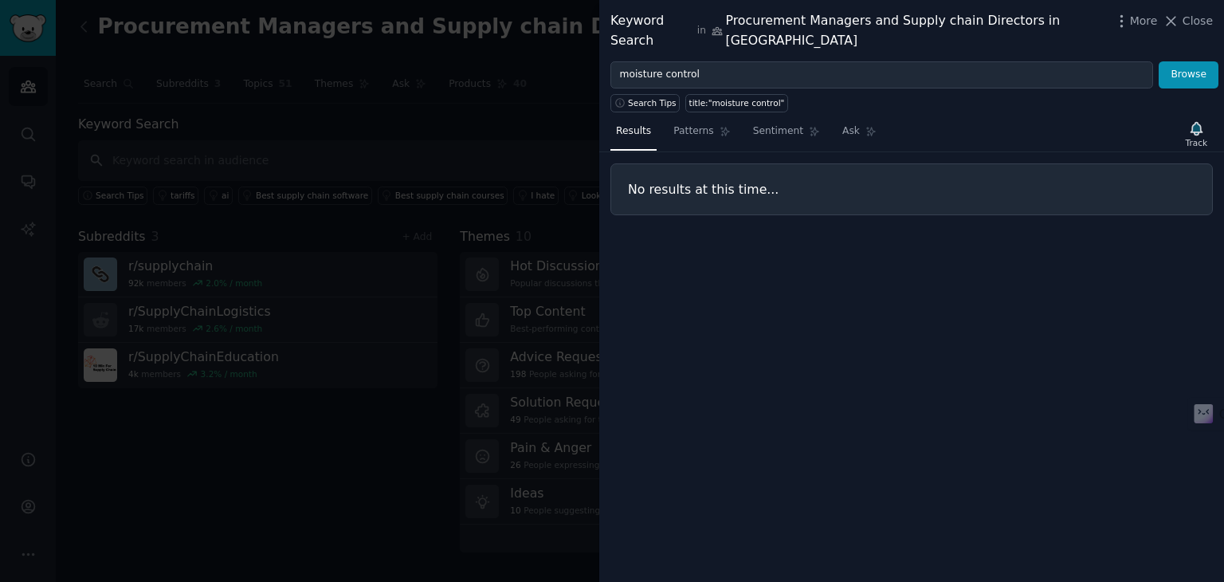
click at [583, 104] on div at bounding box center [612, 291] width 1224 height 582
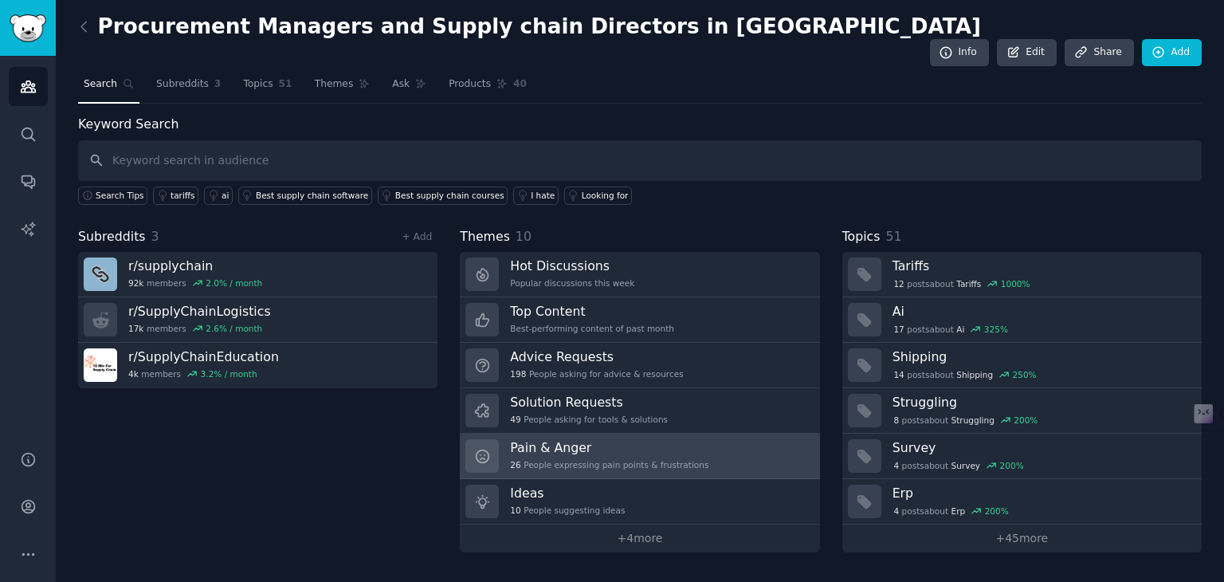
click at [536, 443] on div "Pain & Anger 26 People expressing pain points & frustrations" at bounding box center [609, 455] width 198 height 33
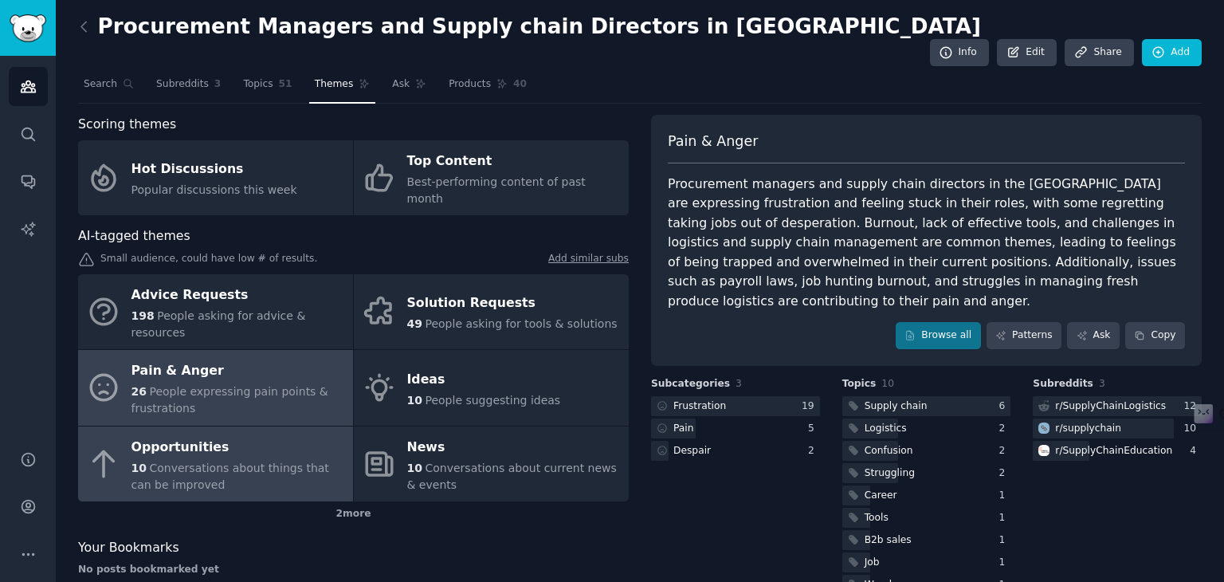
click at [293, 434] on div "Opportunities" at bounding box center [238, 446] width 214 height 25
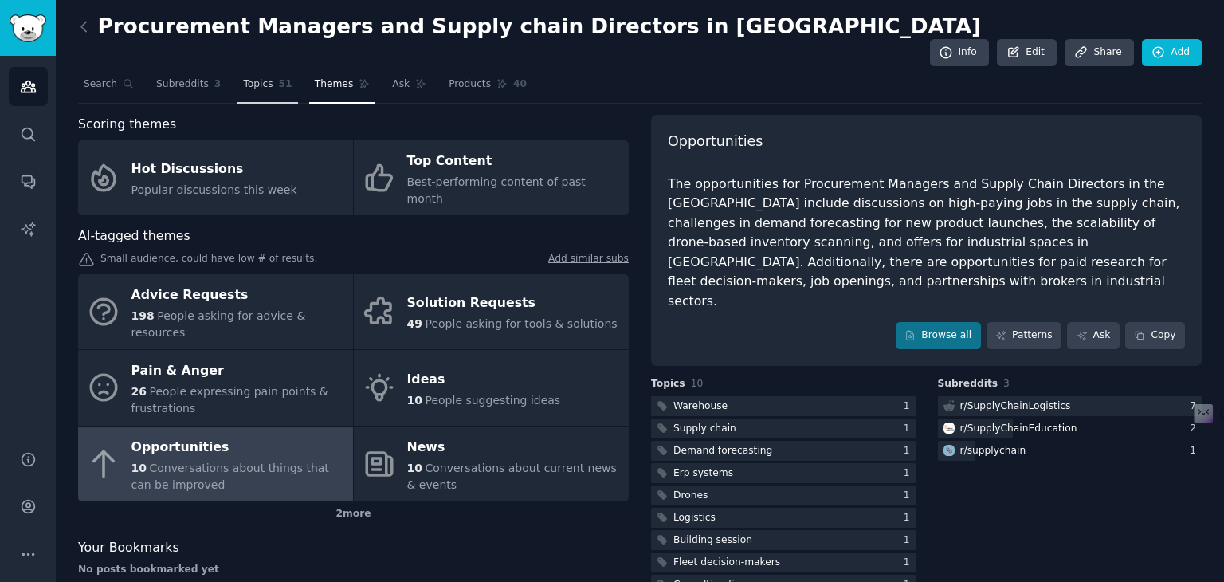
click at [249, 77] on span "Topics" at bounding box center [257, 84] width 29 height 14
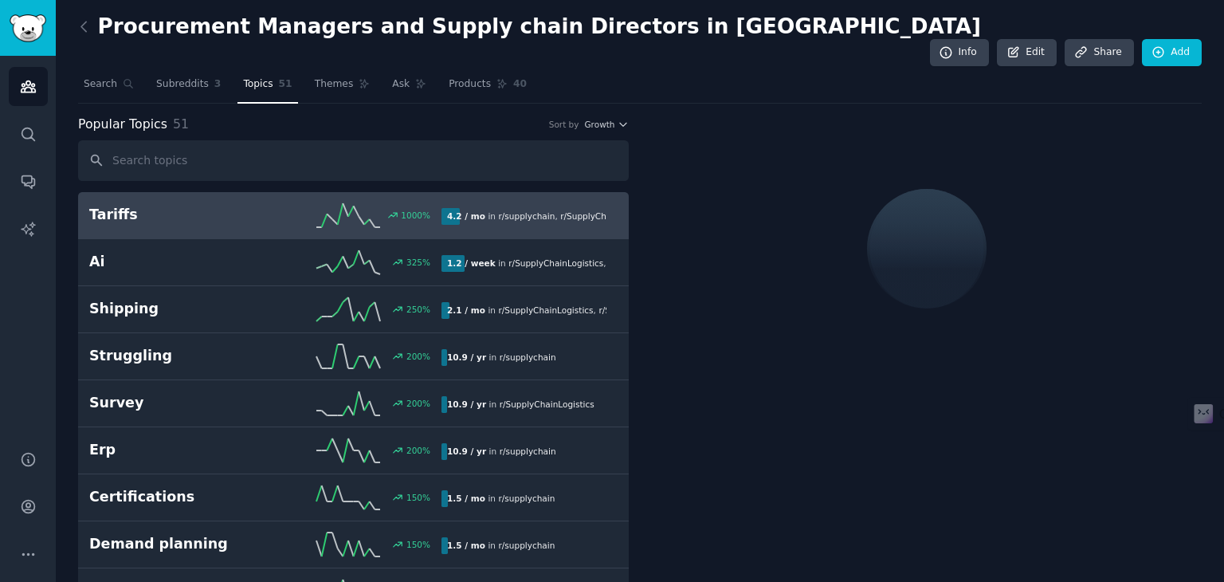
click at [234, 140] on input "text" at bounding box center [353, 160] width 551 height 41
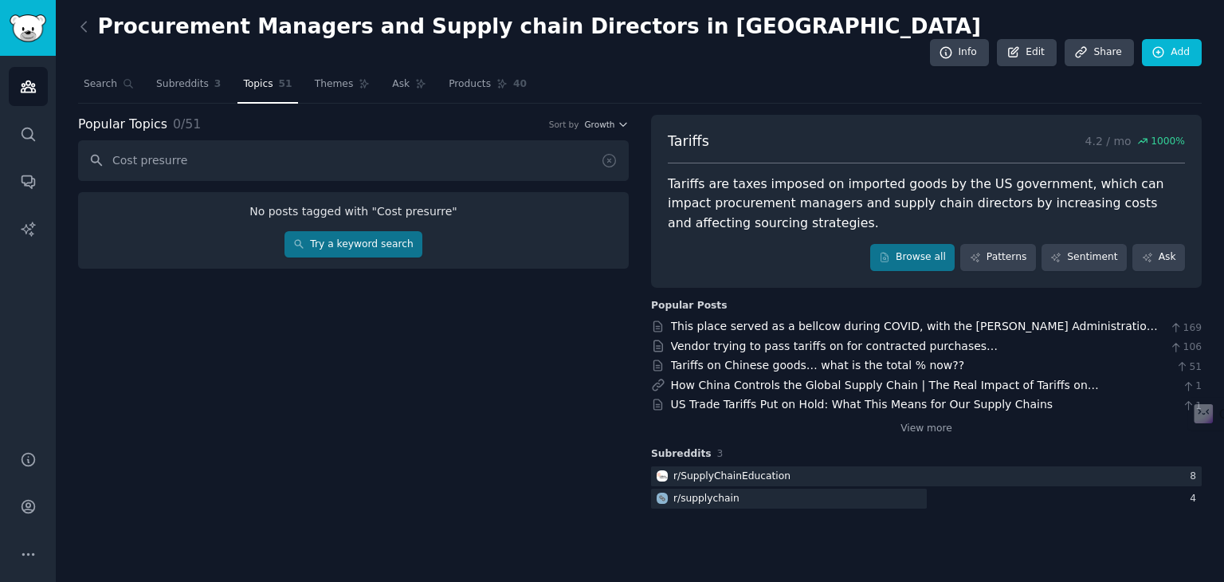
click at [159, 140] on input "Cost presurre" at bounding box center [353, 160] width 551 height 41
click at [194, 140] on input "Cost pressure" at bounding box center [353, 160] width 551 height 41
type input "Cost pressure in Desiccant"
click at [339, 231] on link "Try a keyword search" at bounding box center [353, 244] width 138 height 27
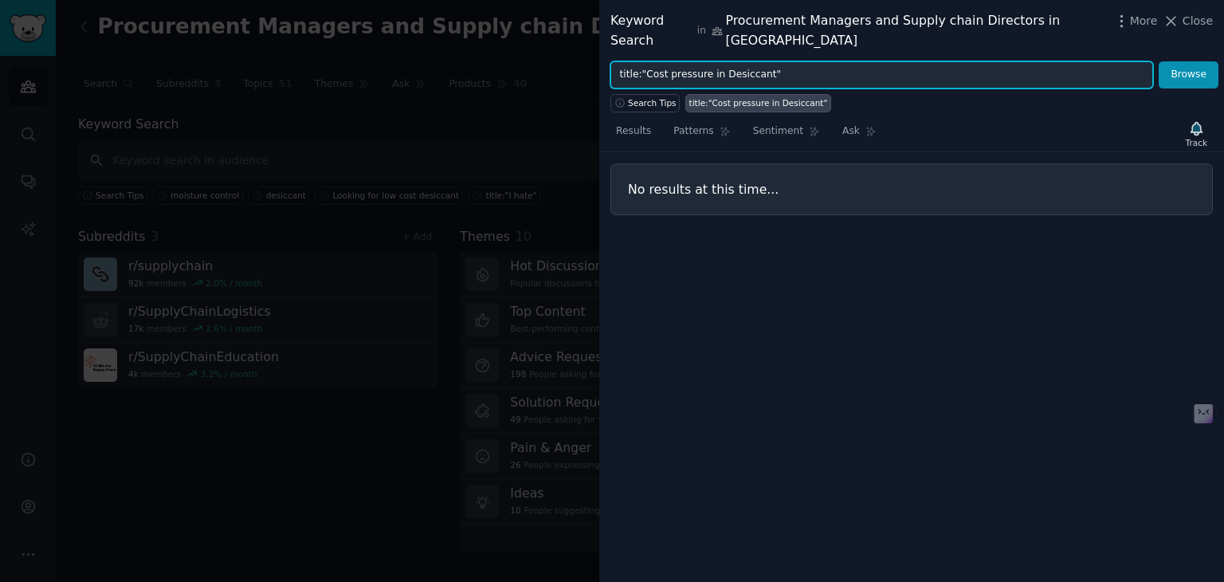
click at [712, 61] on input "title:"Cost pressure in Desiccant"" at bounding box center [881, 74] width 543 height 27
click at [1159, 61] on button "Browse" at bounding box center [1189, 74] width 60 height 27
type input "D"
click at [1159, 61] on button "Browse" at bounding box center [1189, 74] width 60 height 27
type input "m"
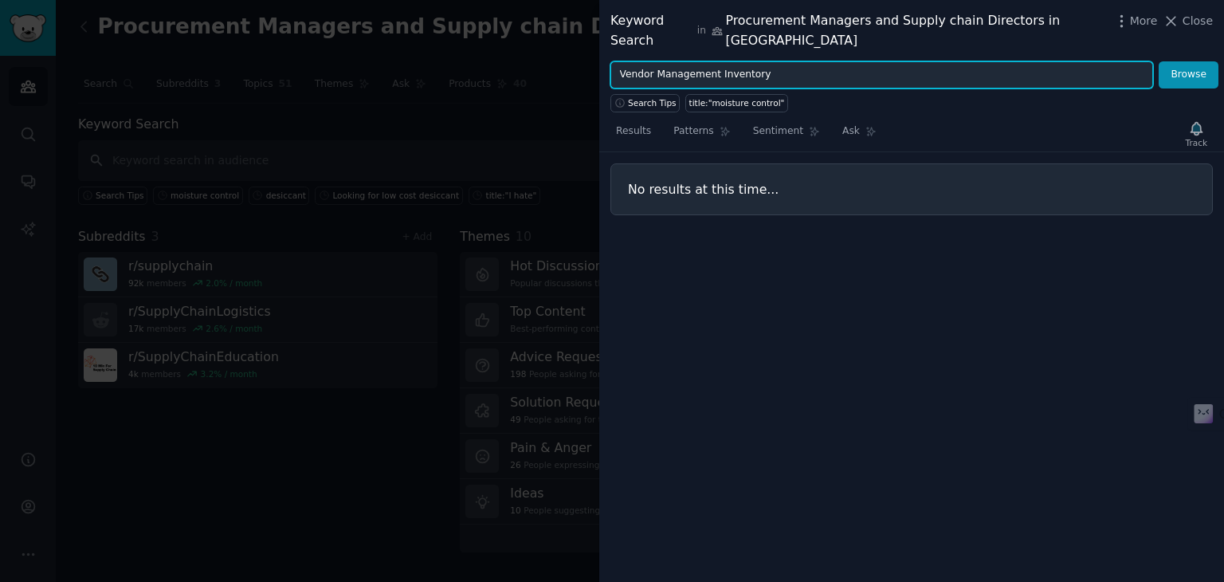
click at [1159, 61] on button "Browse" at bounding box center [1189, 74] width 60 height 27
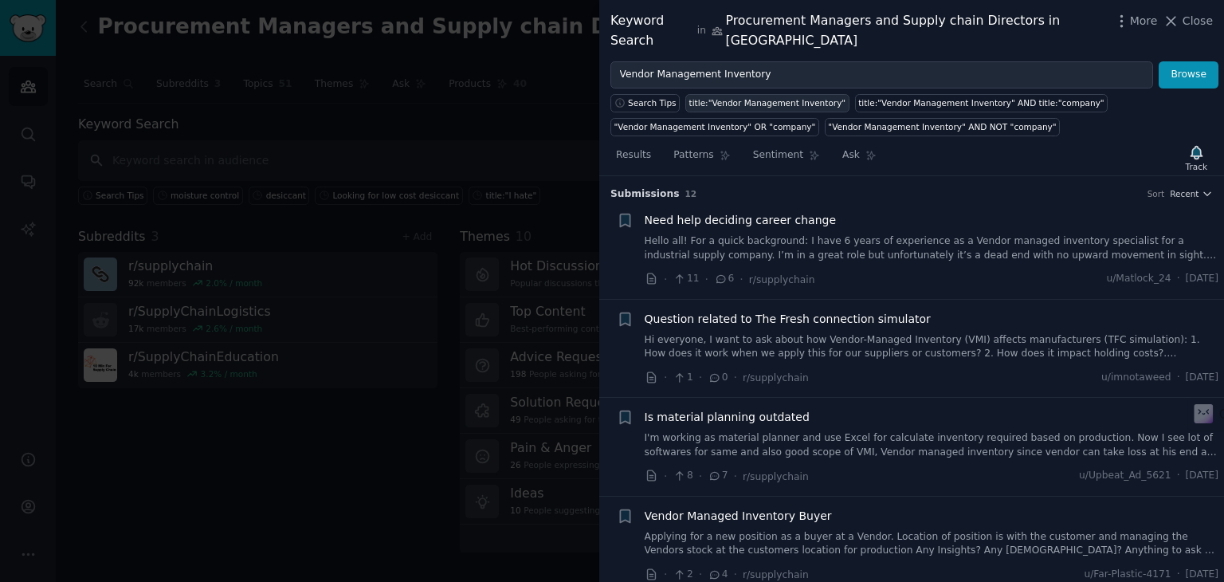
click at [763, 97] on div "title:"Vendor Management Inventory"" at bounding box center [767, 102] width 157 height 11
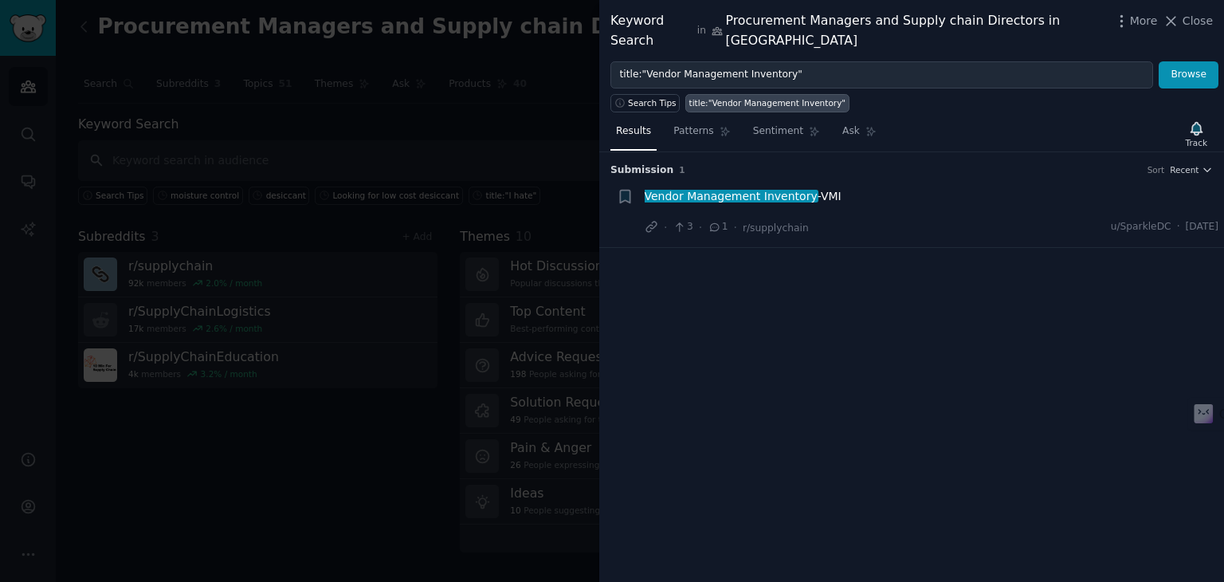
click at [727, 190] on span "Vendor Management Inventory" at bounding box center [731, 196] width 176 height 13
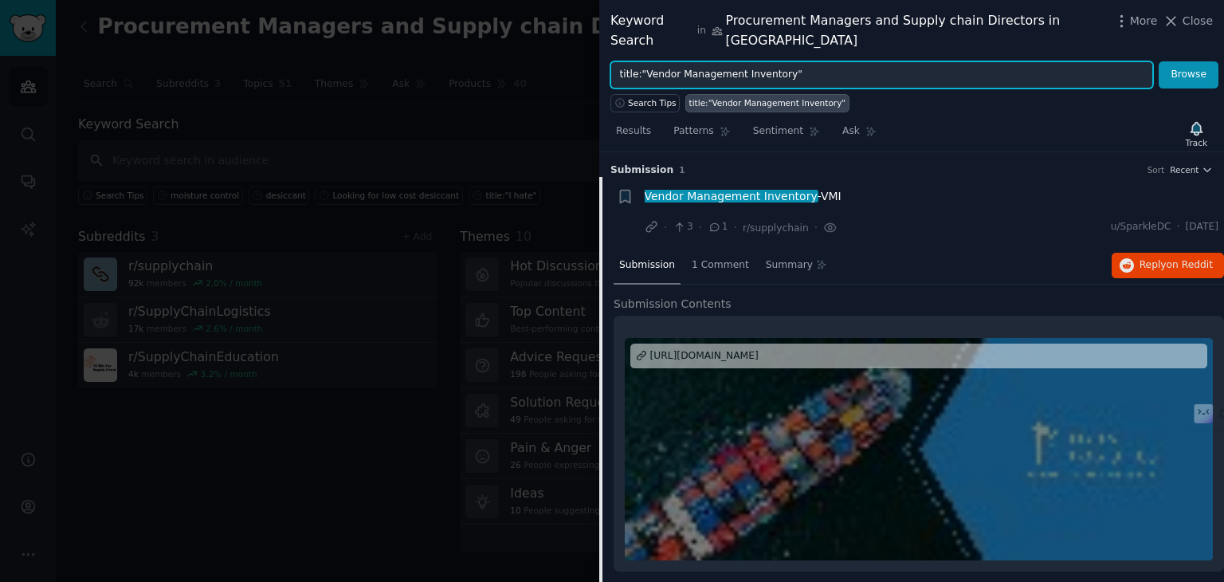
click at [804, 61] on input "title:"Vendor Management Inventory"" at bounding box center [881, 74] width 543 height 27
click at [1159, 61] on button "Browse" at bounding box center [1189, 74] width 60 height 27
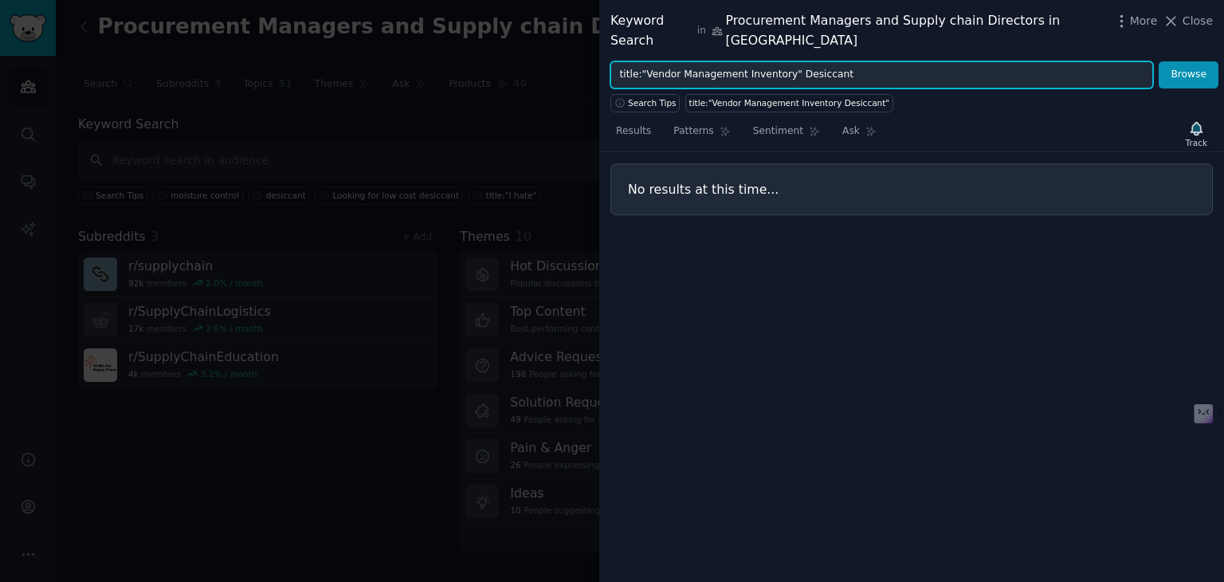
click at [637, 61] on input "title:"Vendor Management Inventory" Desiccant" at bounding box center [881, 74] width 543 height 27
click at [837, 61] on input "title: "Vendor Management Inventory" Desiccant" at bounding box center [881, 74] width 543 height 27
click at [786, 61] on input "title: "Vendor Management Inventory" Desiccant" at bounding box center [881, 74] width 543 height 27
type input "t"
type input "Cylinder Desiccant"
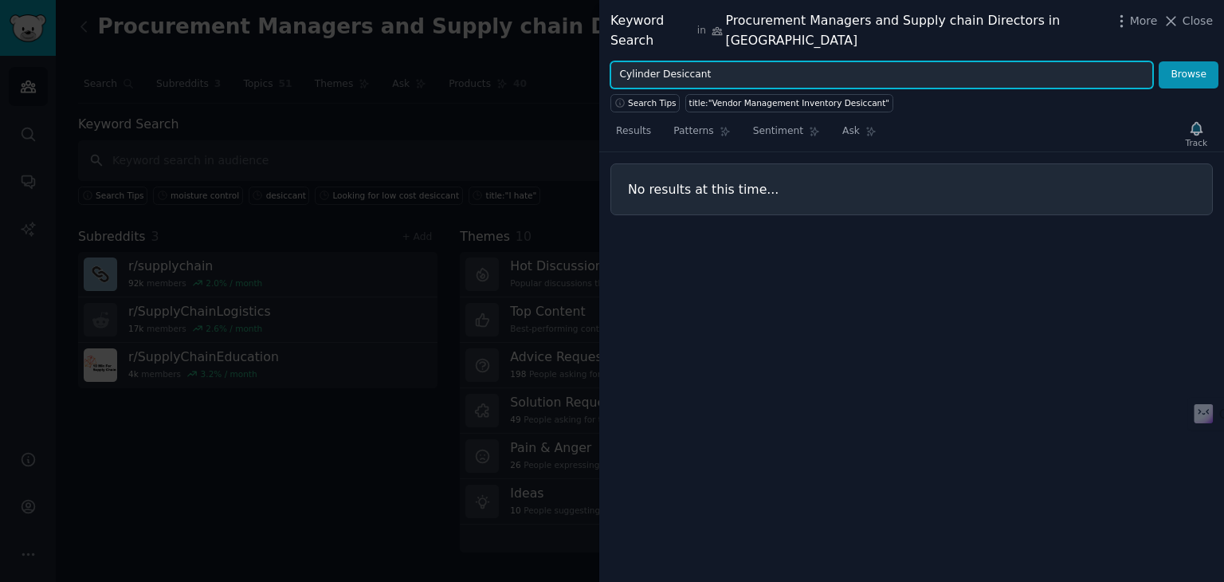
click at [1159, 61] on button "Browse" at bounding box center [1189, 74] width 60 height 27
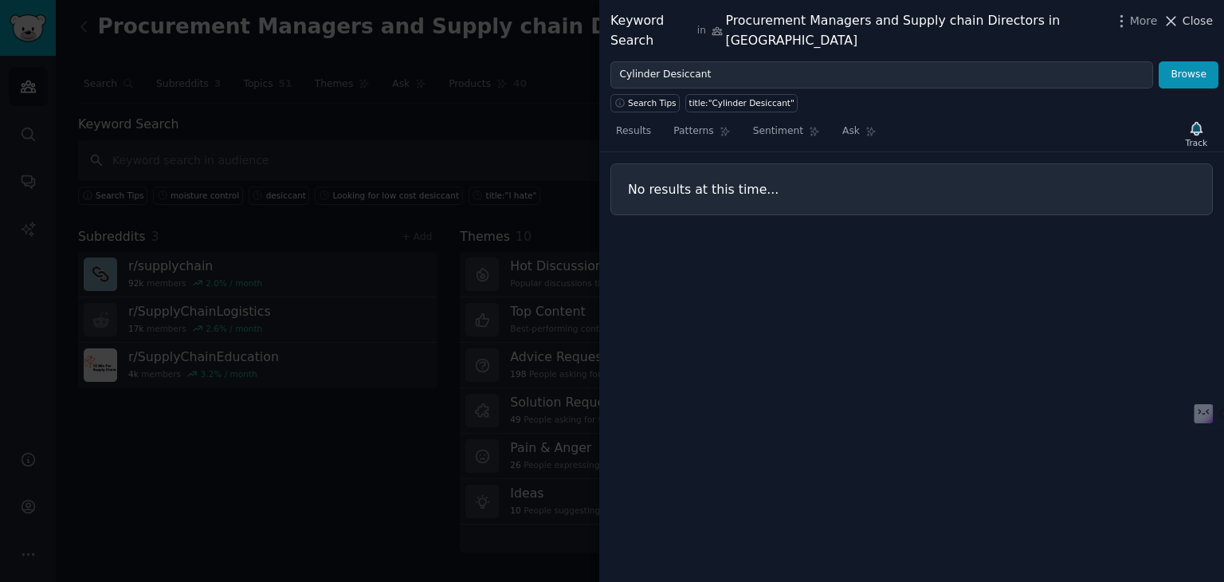
click at [1209, 21] on span "Close" at bounding box center [1197, 21] width 30 height 17
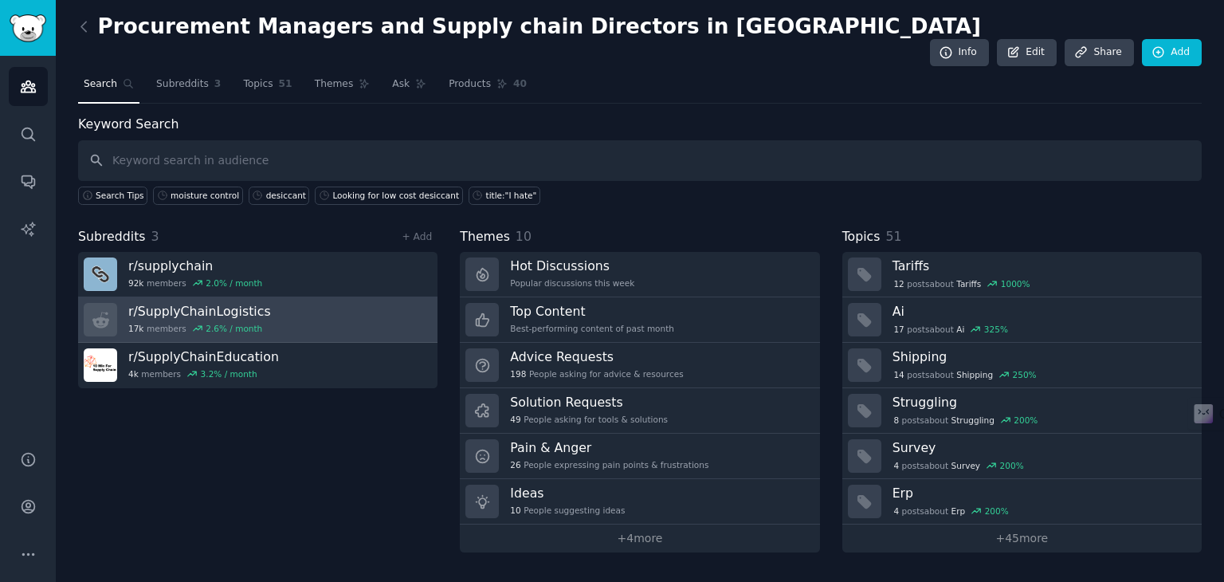
click at [357, 315] on link "r/ SupplyChainLogistics 17k members 2.6 % / month" at bounding box center [257, 319] width 359 height 45
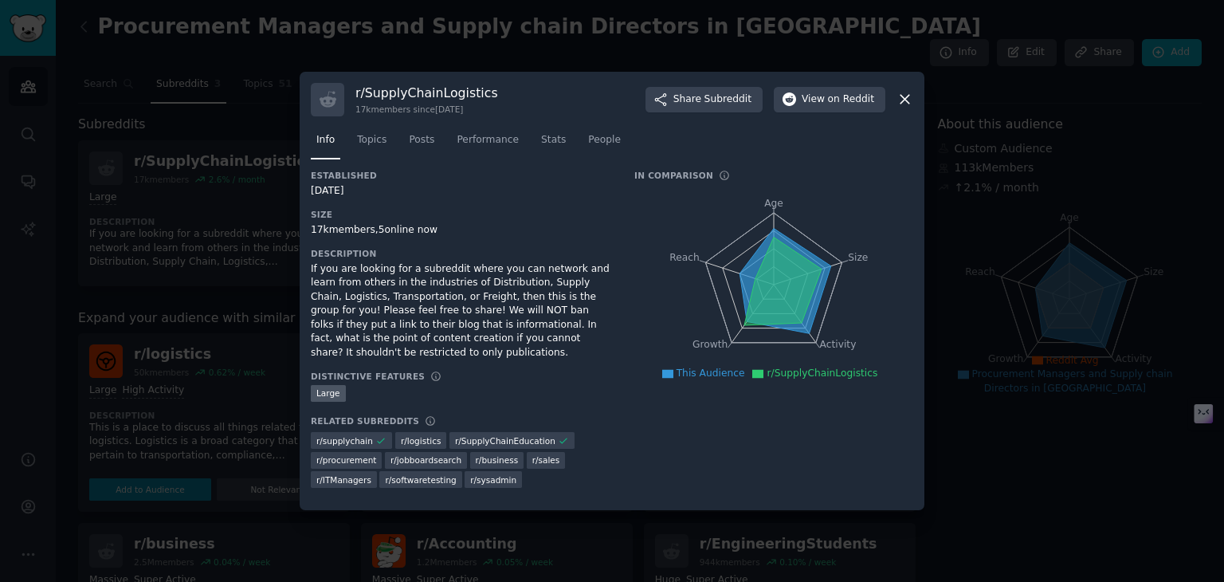
click at [899, 108] on icon at bounding box center [904, 99] width 17 height 17
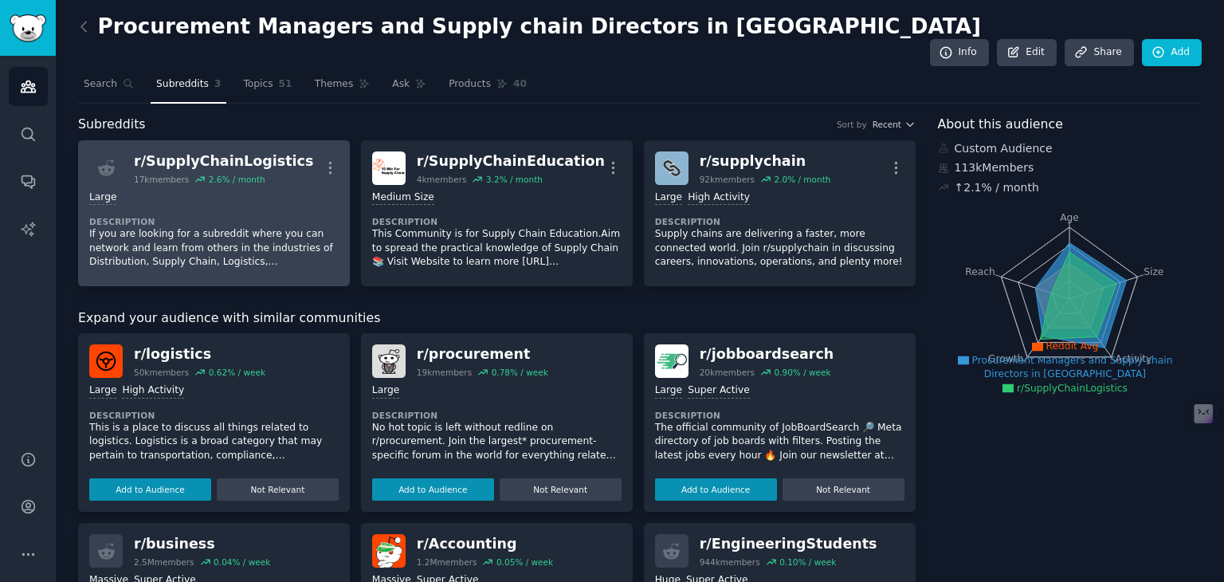
click at [307, 185] on div "Large Description If you are looking for a subreddit where you can network and …" at bounding box center [213, 230] width 249 height 90
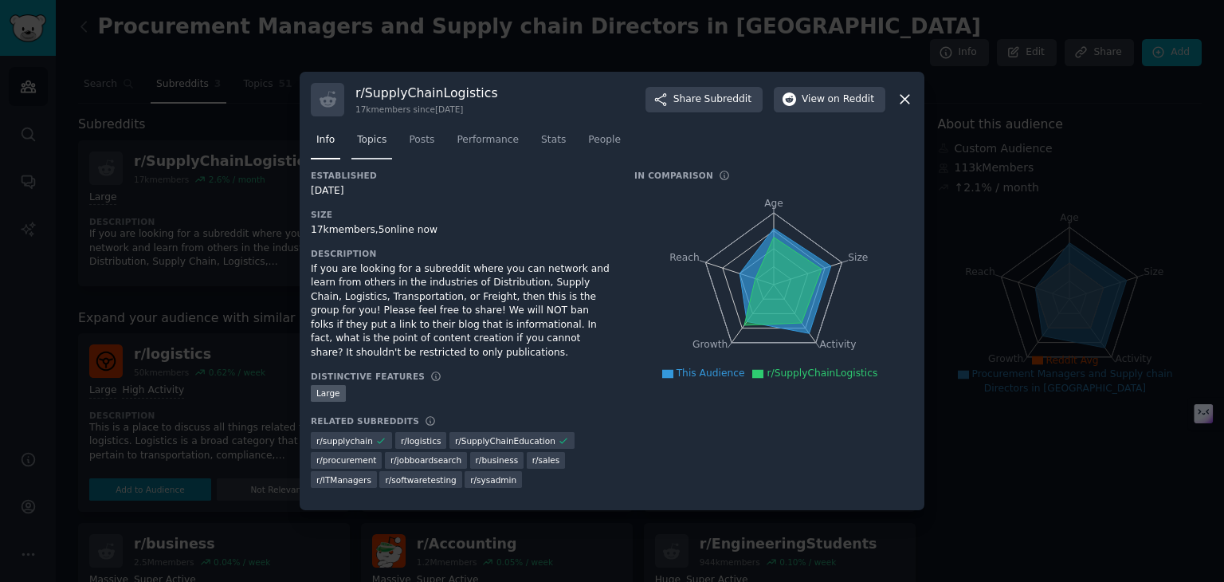
click at [370, 147] on span "Topics" at bounding box center [371, 140] width 29 height 14
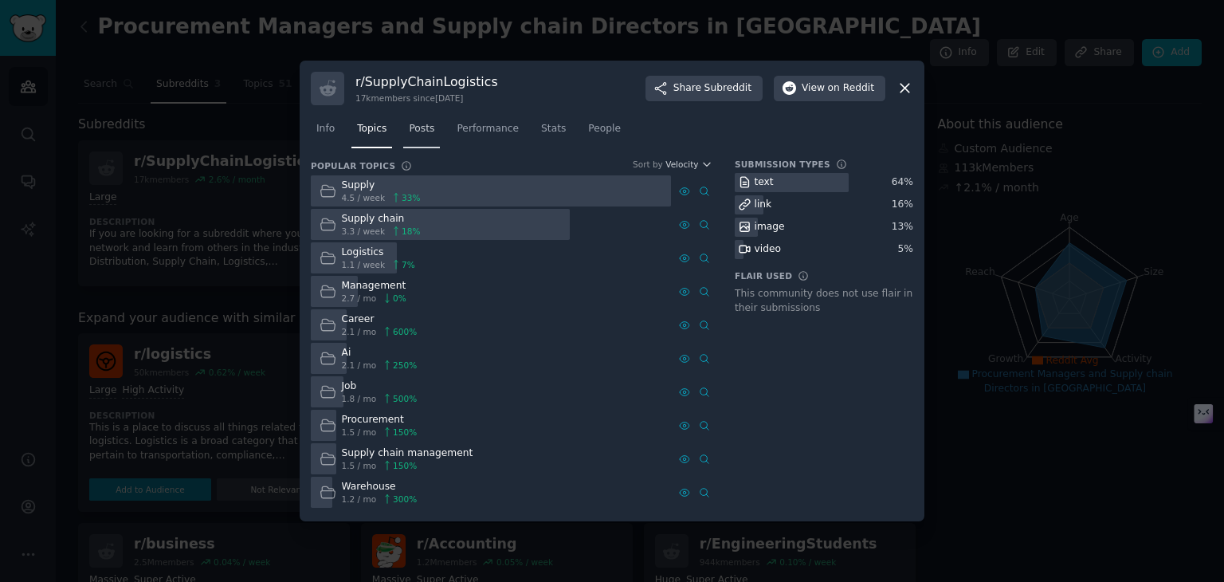
click at [424, 127] on span "Posts" at bounding box center [421, 129] width 25 height 14
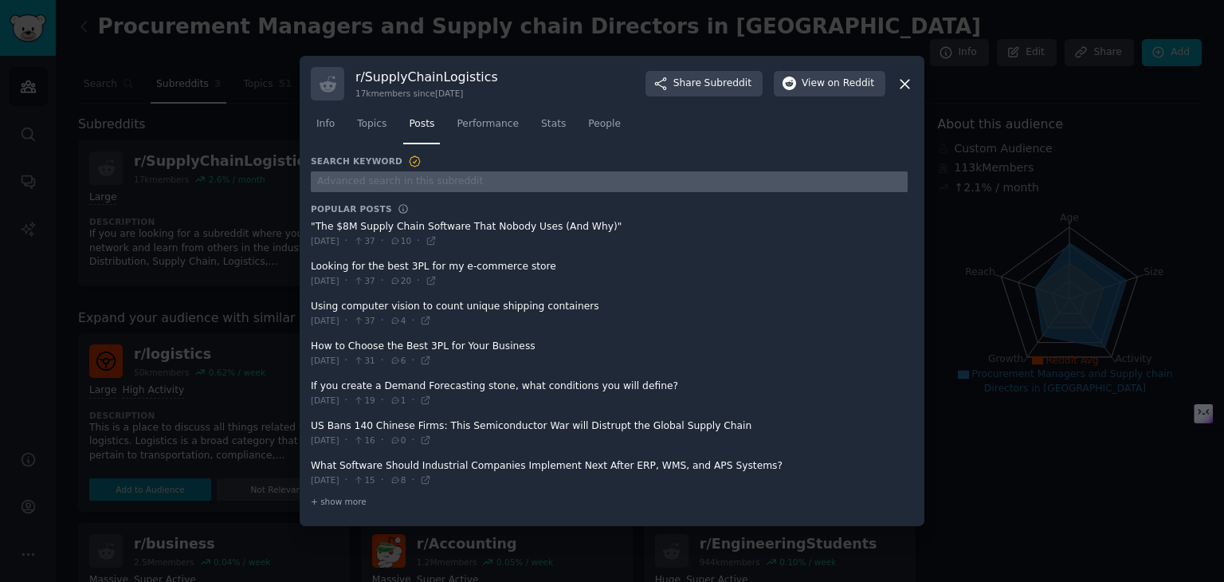
click at [392, 176] on input "text" at bounding box center [609, 182] width 597 height 22
type input "desiccants"
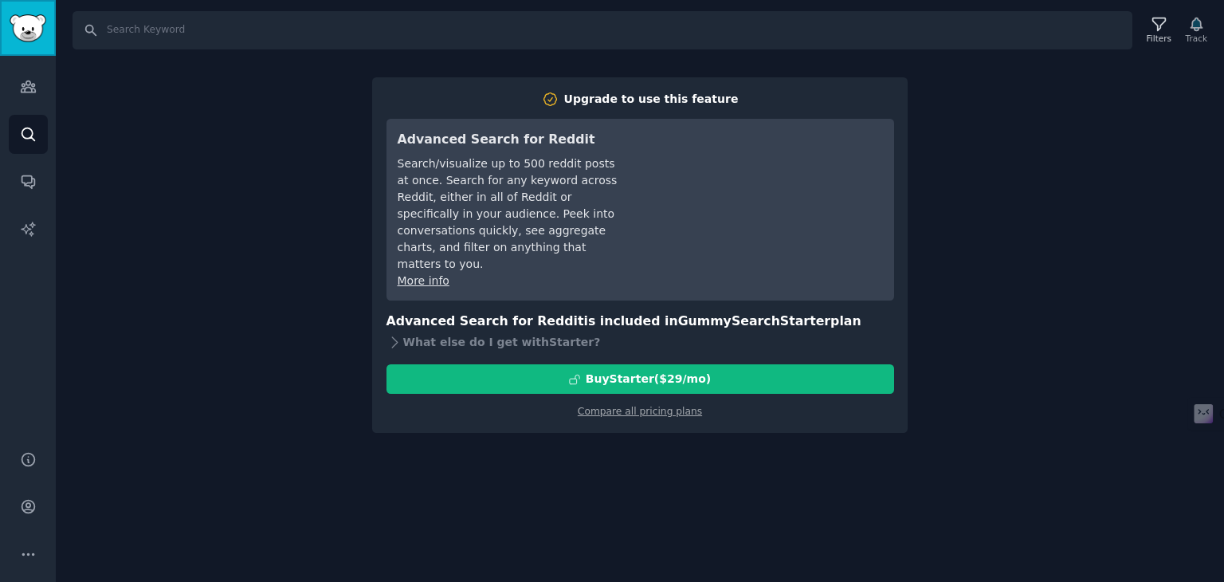
click at [19, 20] on img "Sidebar" at bounding box center [28, 28] width 37 height 28
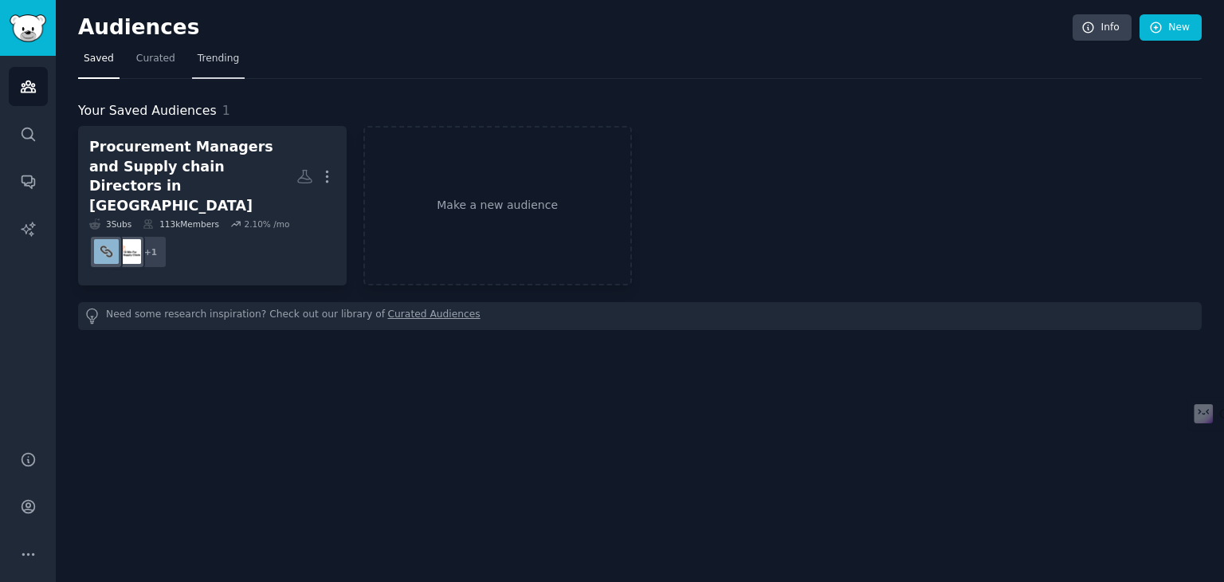
click at [198, 65] on span "Trending" at bounding box center [218, 59] width 41 height 14
